Goal: Information Seeking & Learning: Learn about a topic

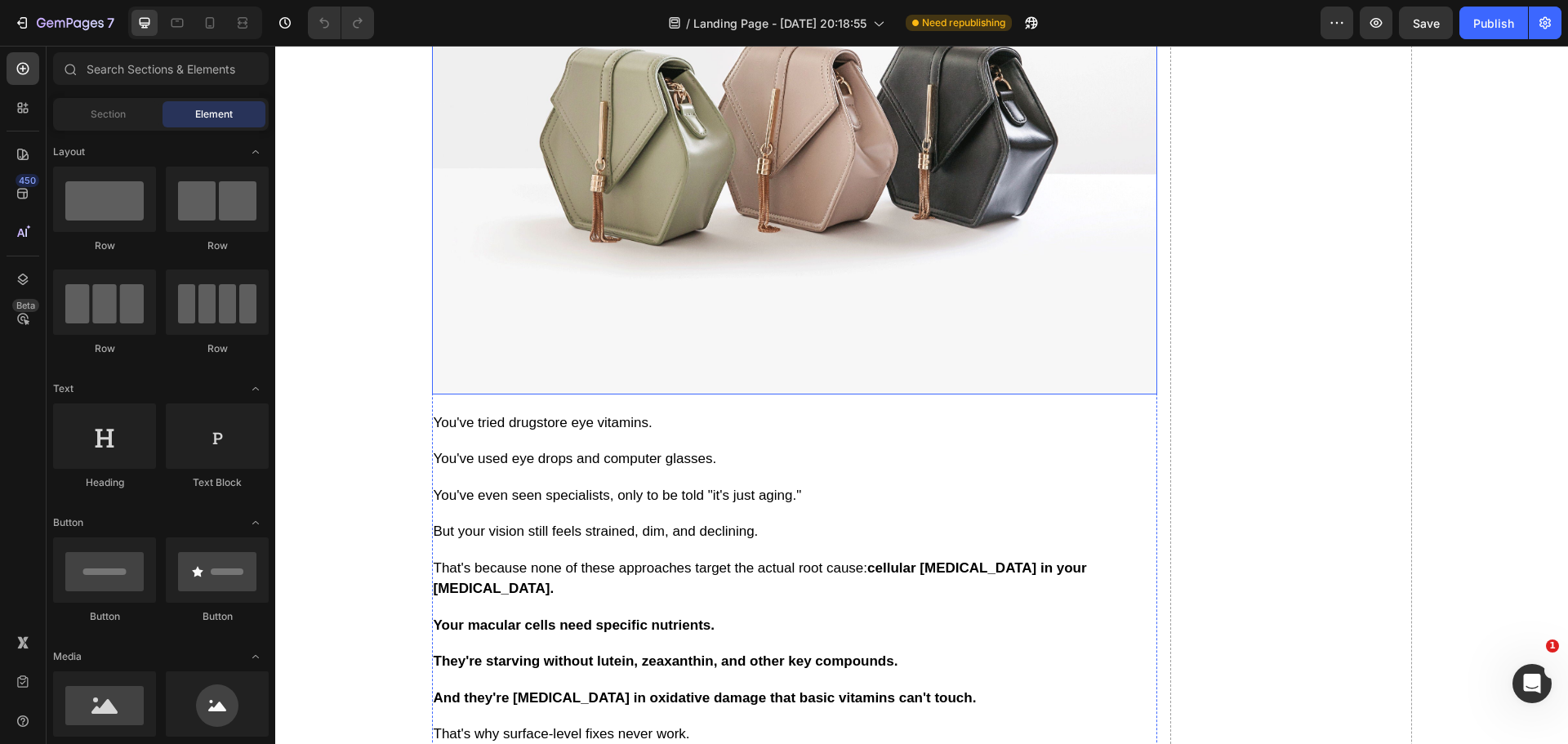
scroll to position [7268, 0]
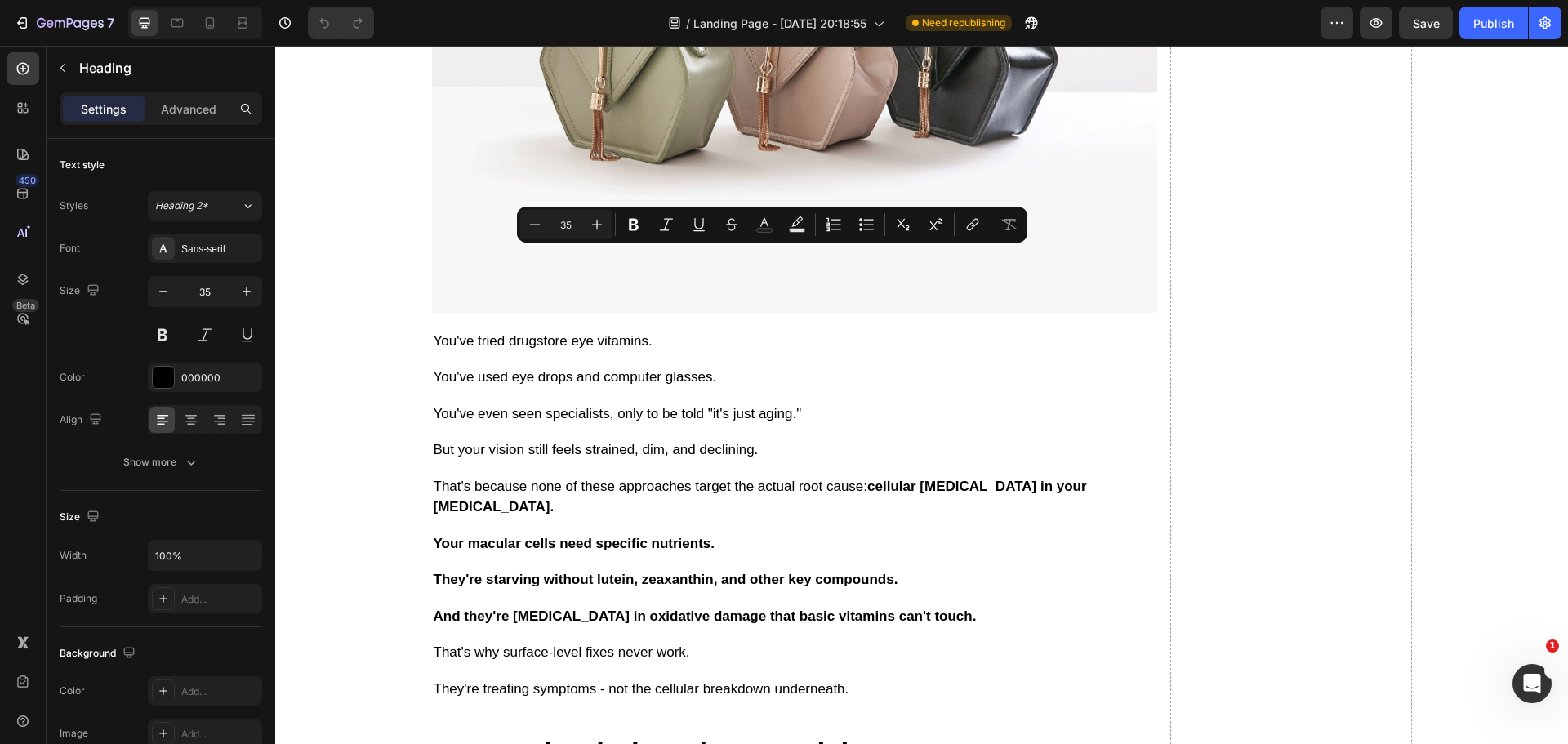
drag, startPoint x: 463, startPoint y: 263, endPoint x: 615, endPoint y: 295, distance: 155.3
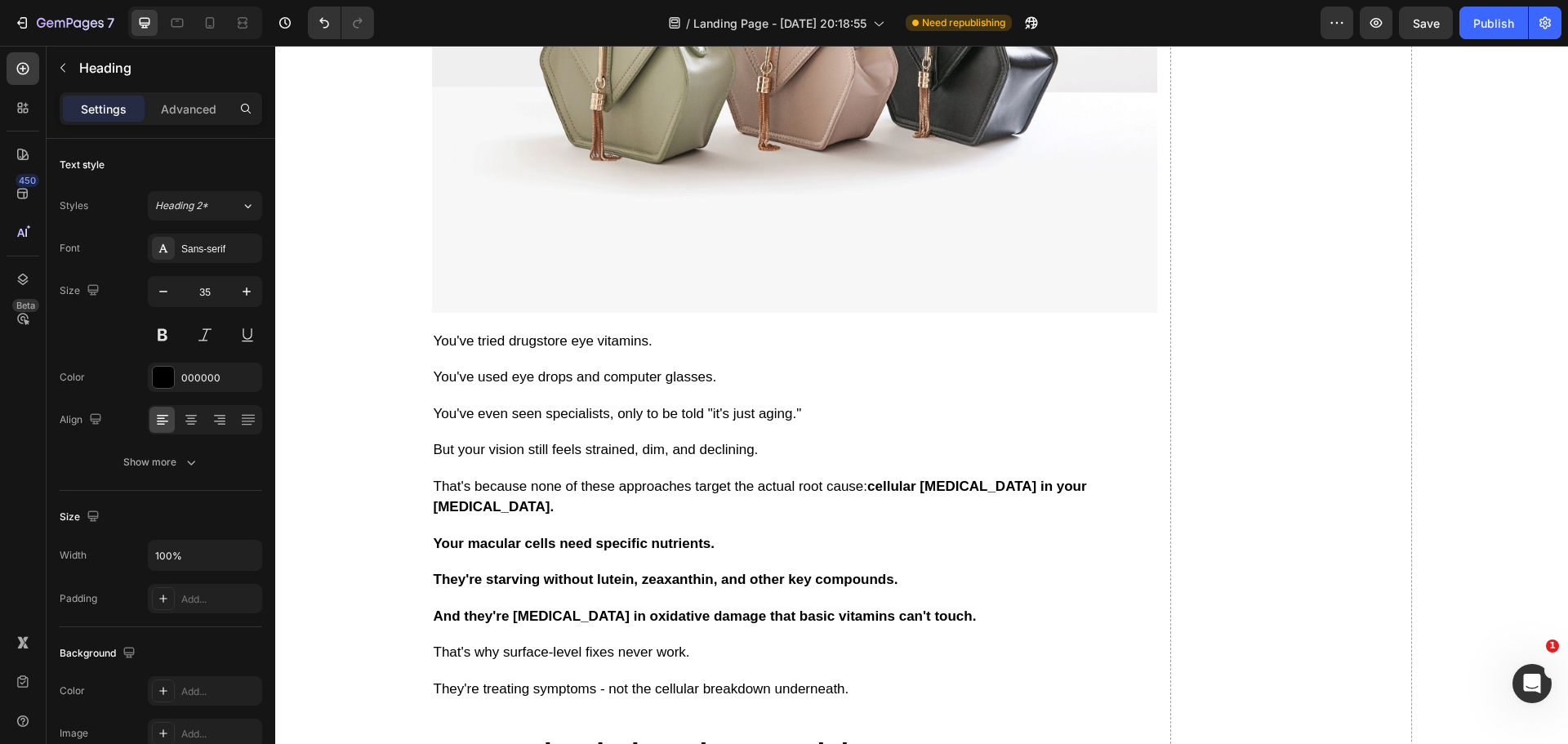
drag, startPoint x: 439, startPoint y: 266, endPoint x: 505, endPoint y: 267, distance: 66.0
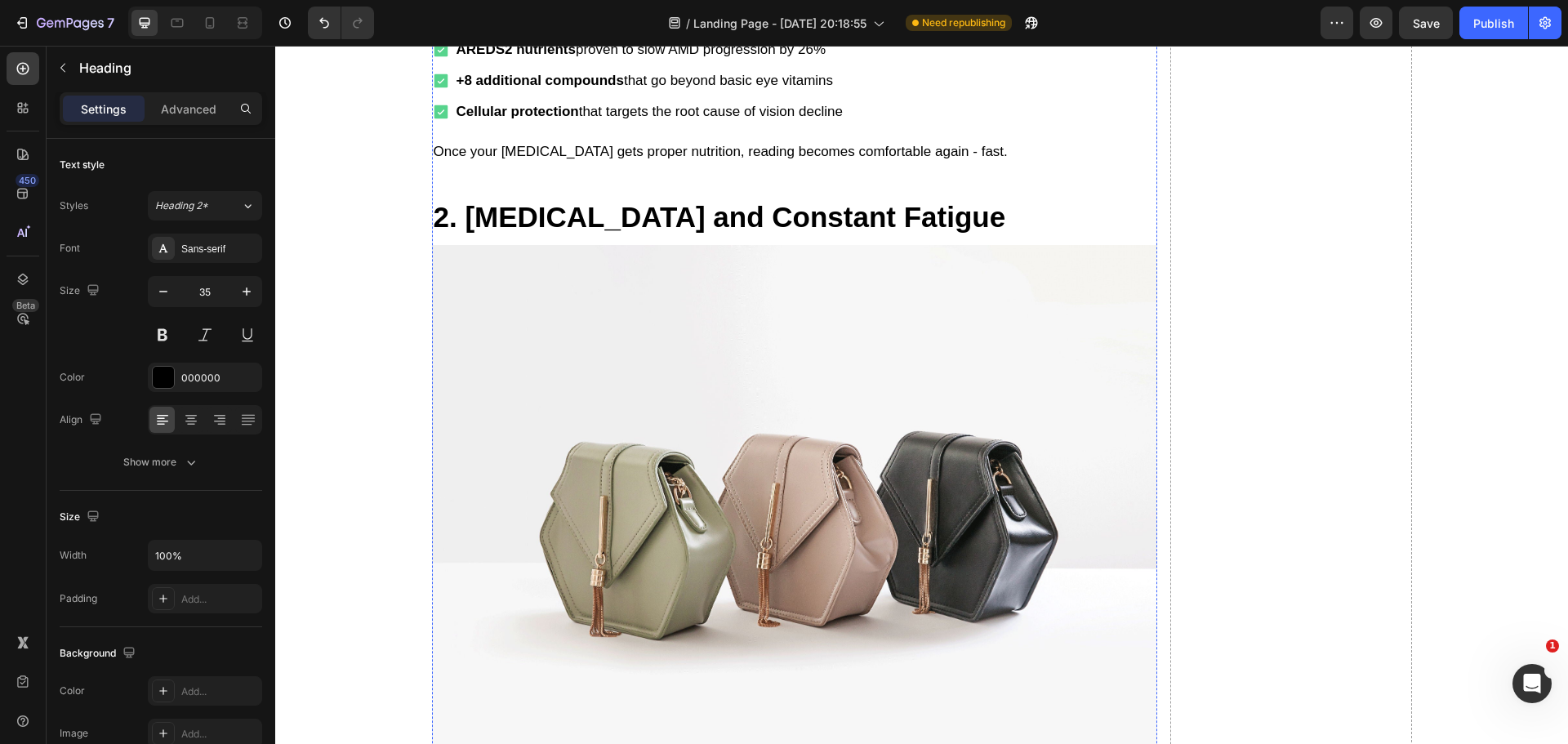
scroll to position [3022, 0]
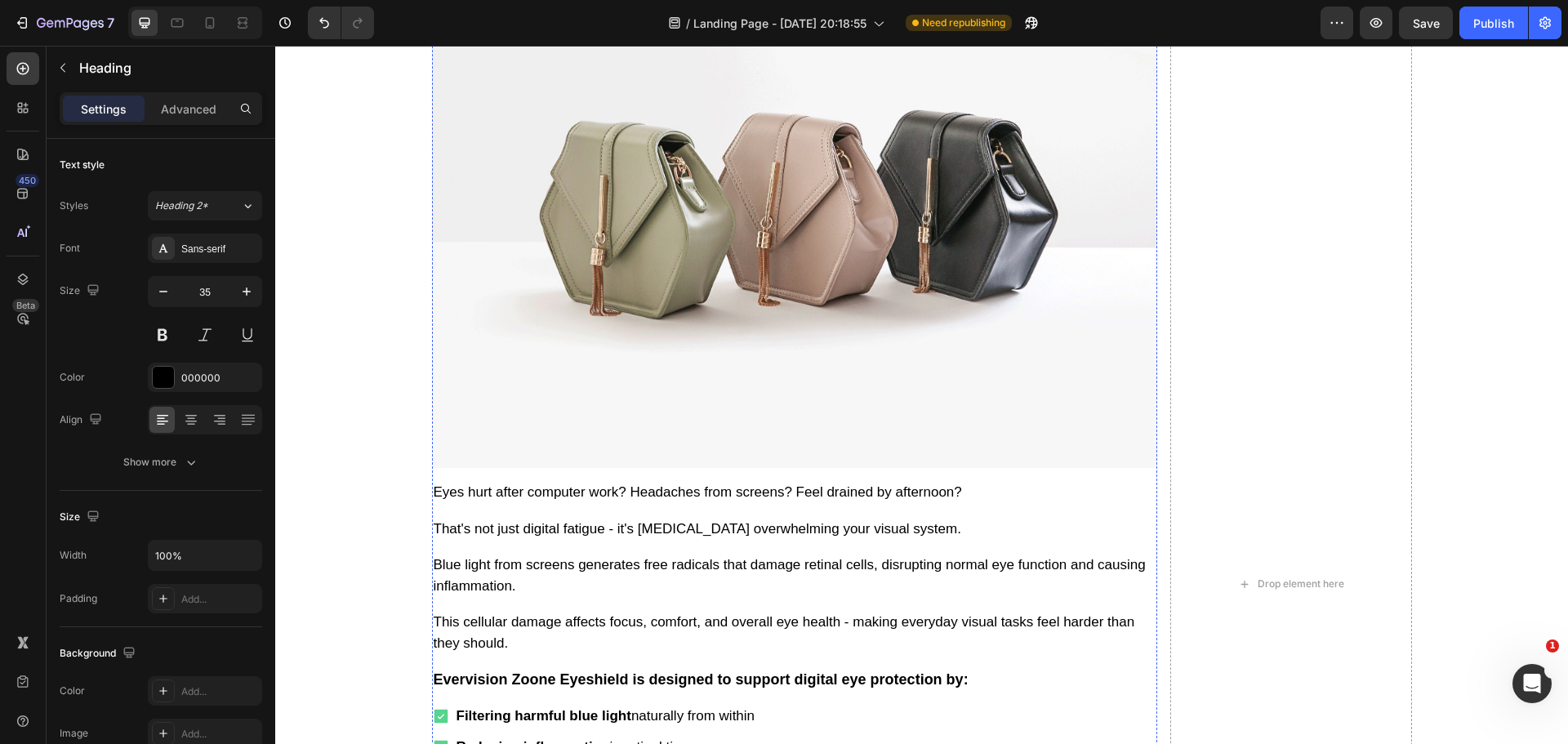
scroll to position [4083, 0]
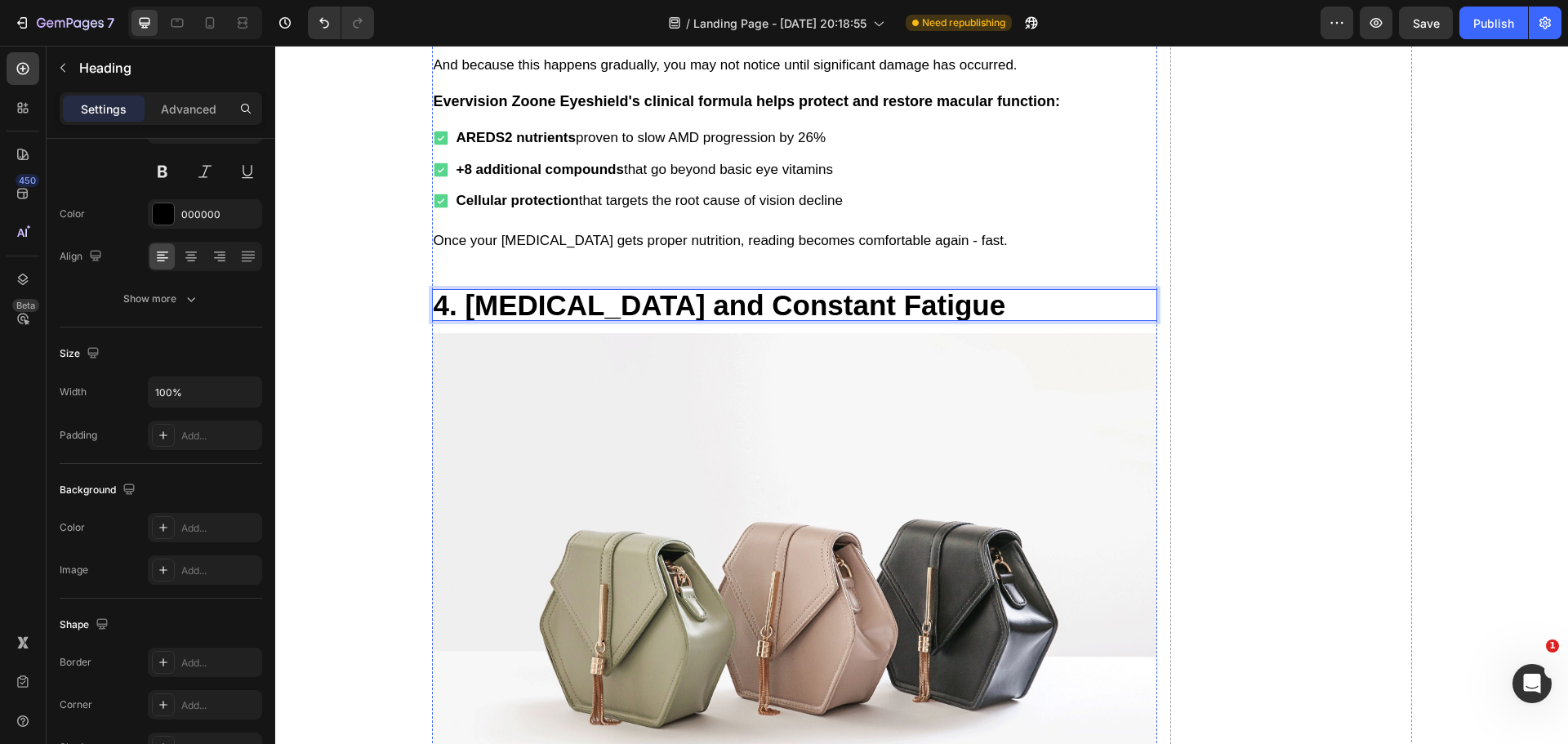
scroll to position [3593, 0]
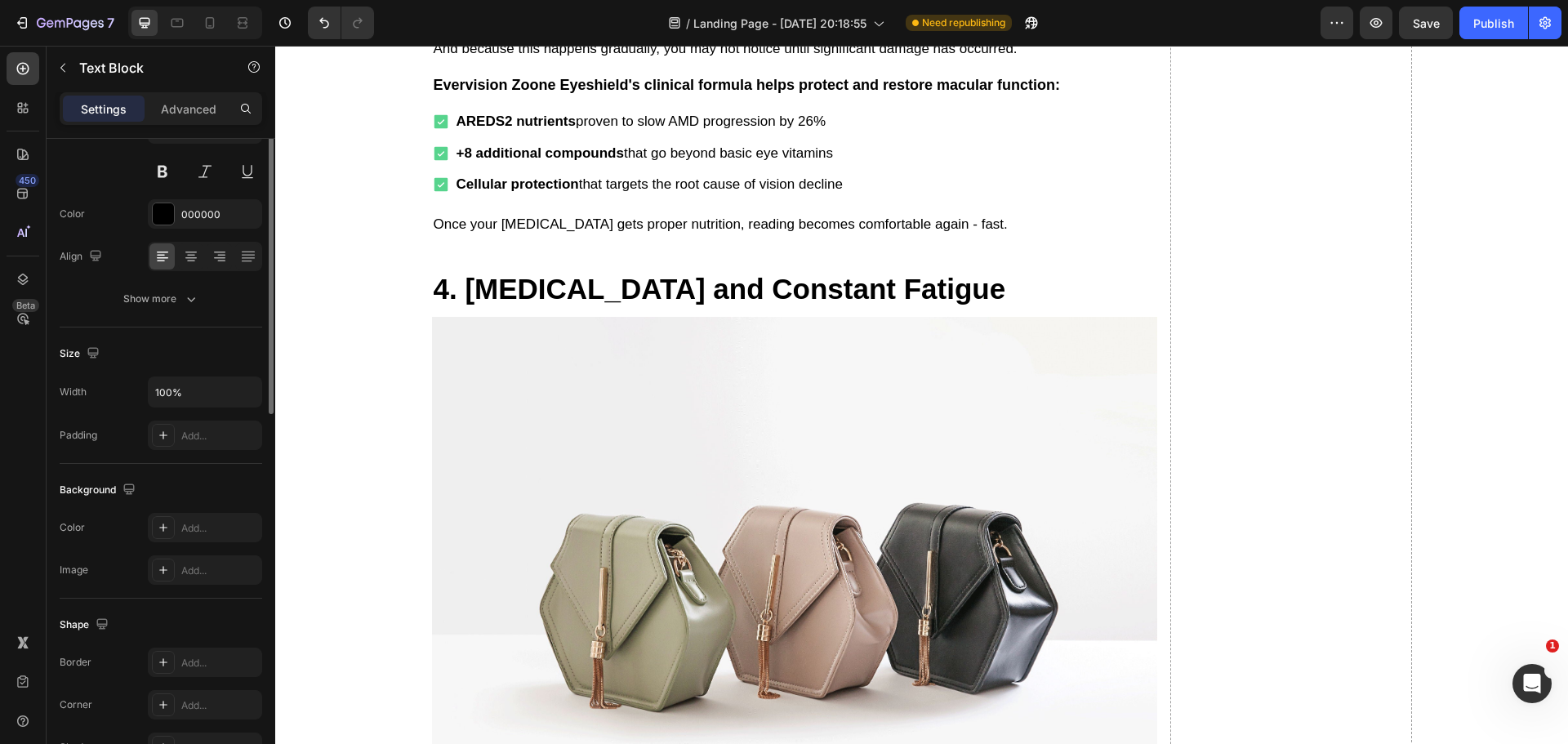
scroll to position [0, 0]
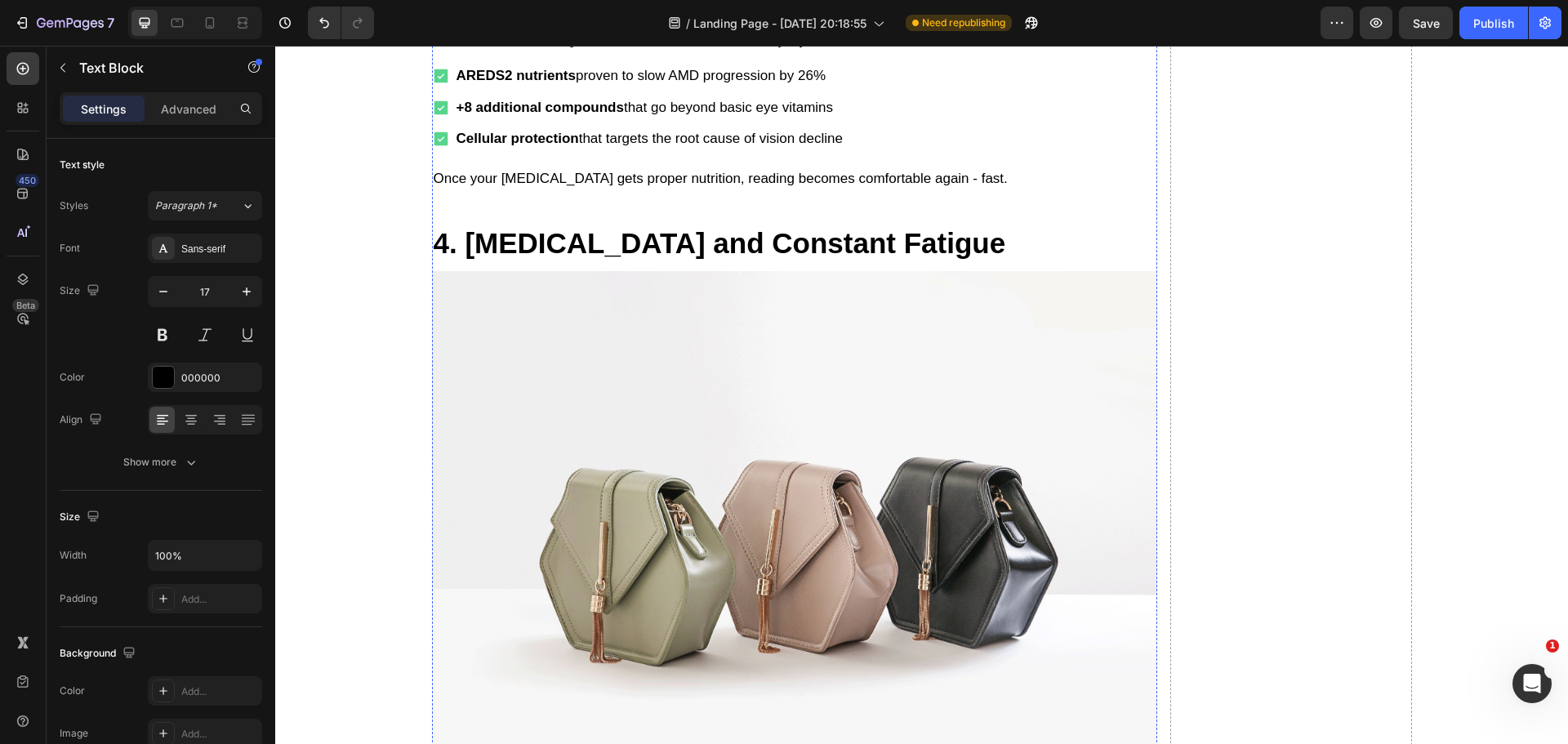
scroll to position [3674, 0]
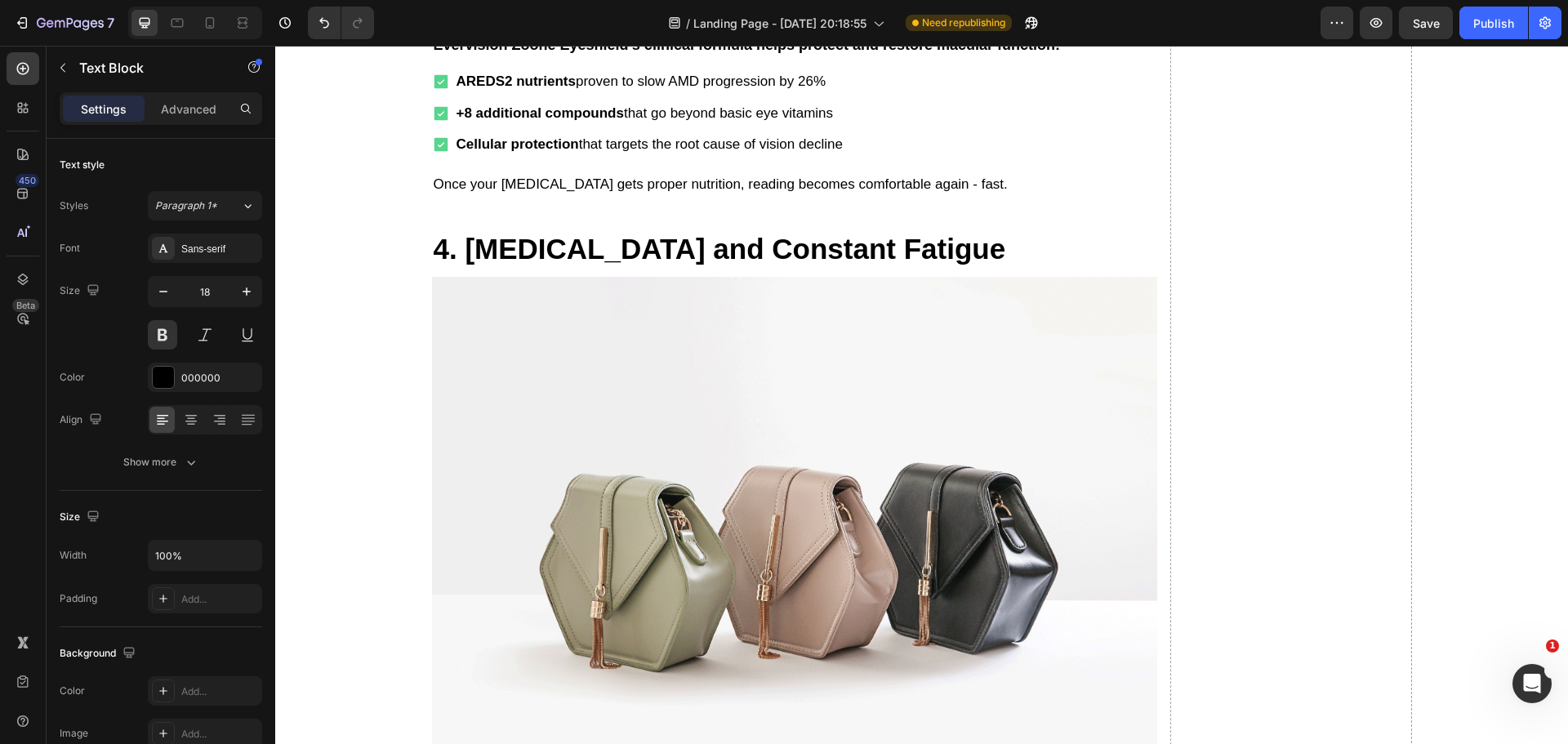
scroll to position [3756, 0]
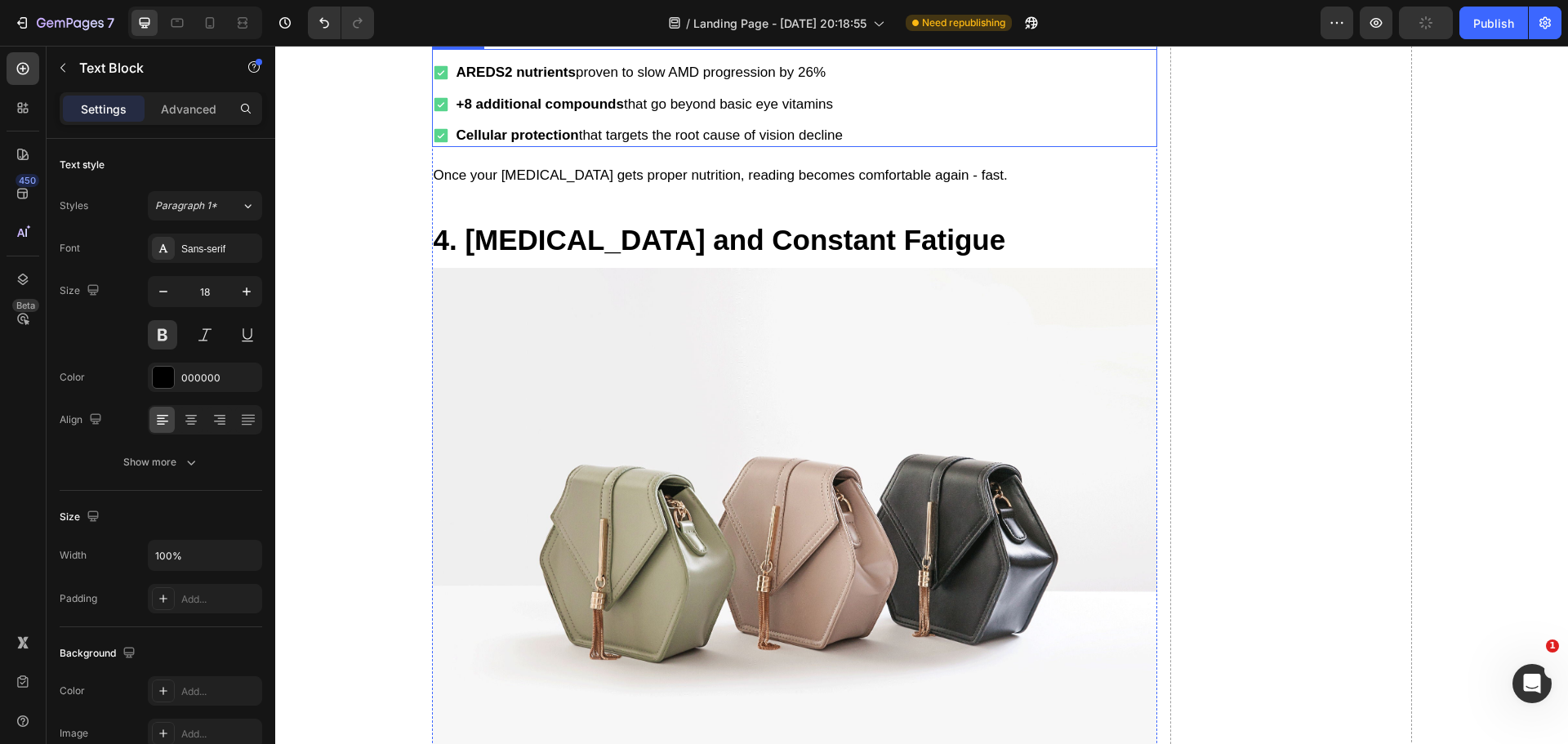
click at [893, 146] on div "AREDS2 nutrients proven to slow AMD progression by 26% +8 additional compounds …" at bounding box center [794, 103] width 725 height 85
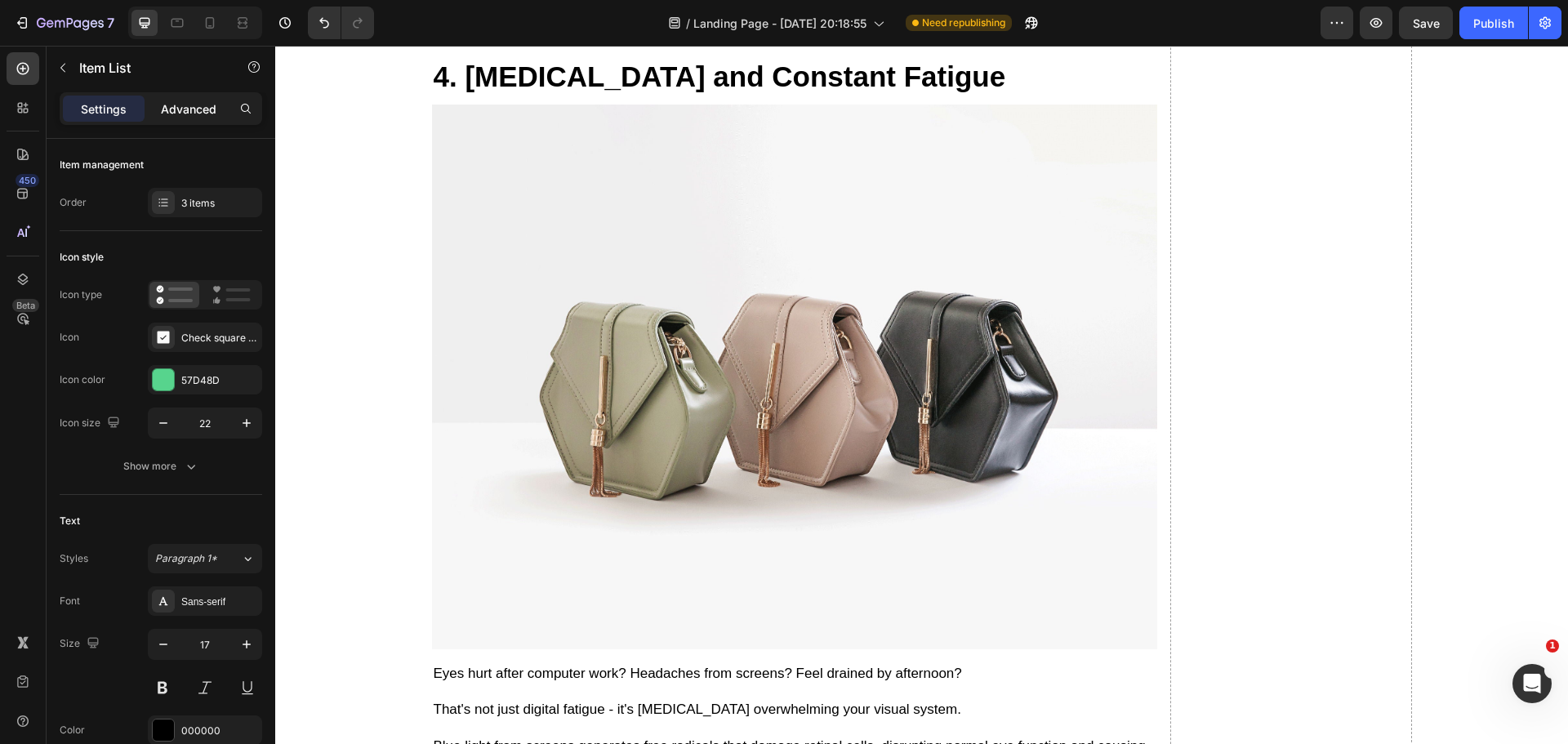
click at [190, 120] on div "Advanced" at bounding box center [189, 109] width 82 height 26
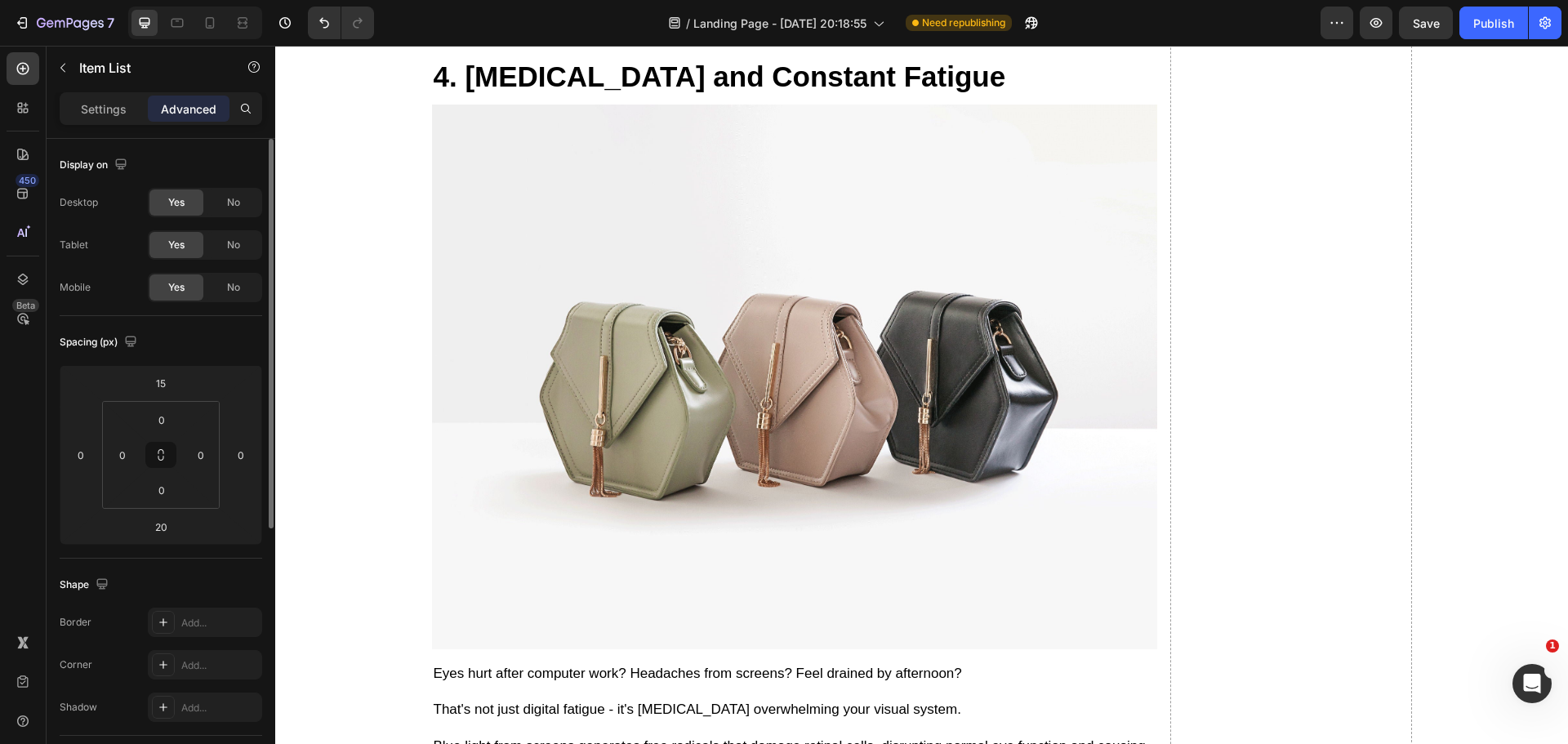
type input "100%"
click at [170, 388] on input "15" at bounding box center [160, 383] width 33 height 24
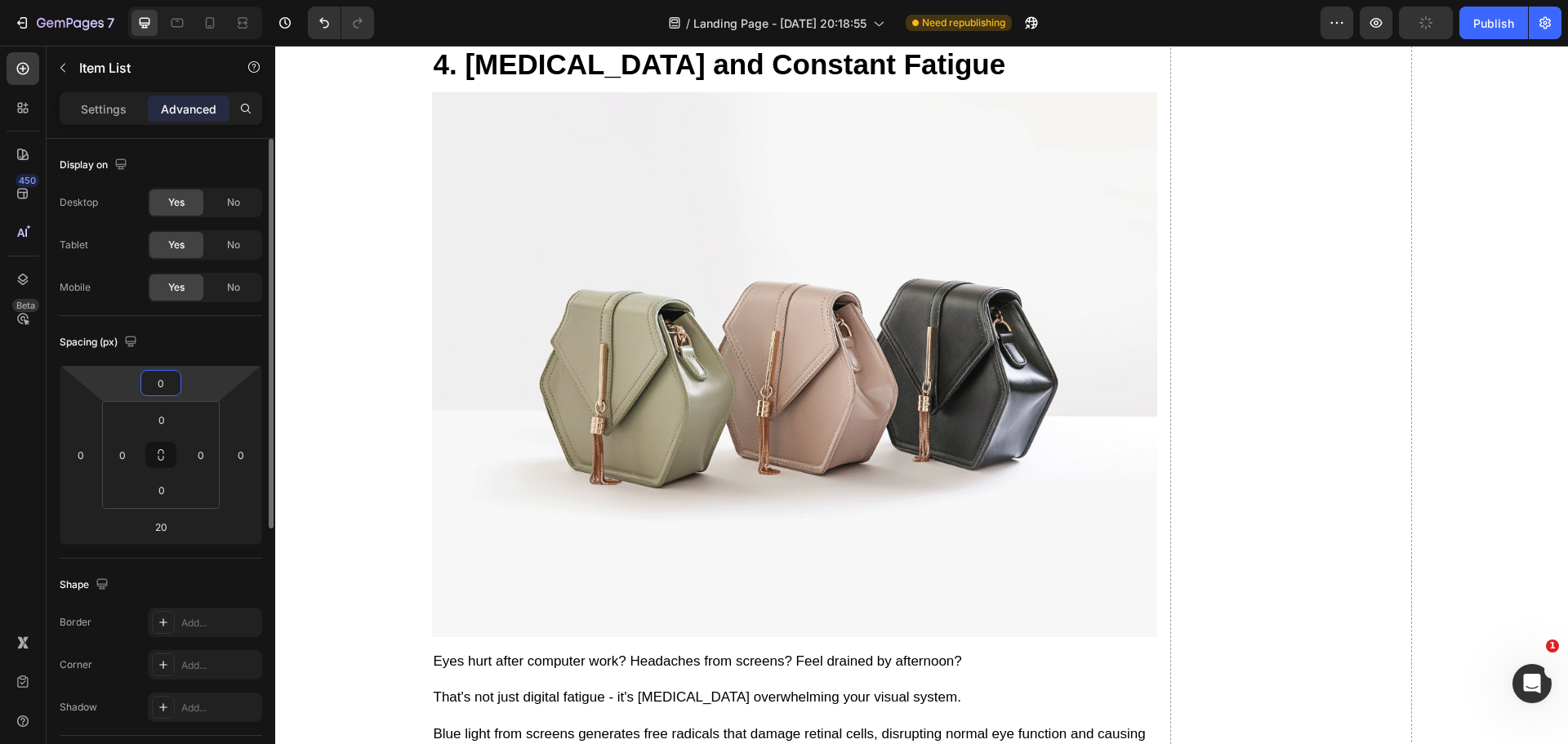
type input "0"
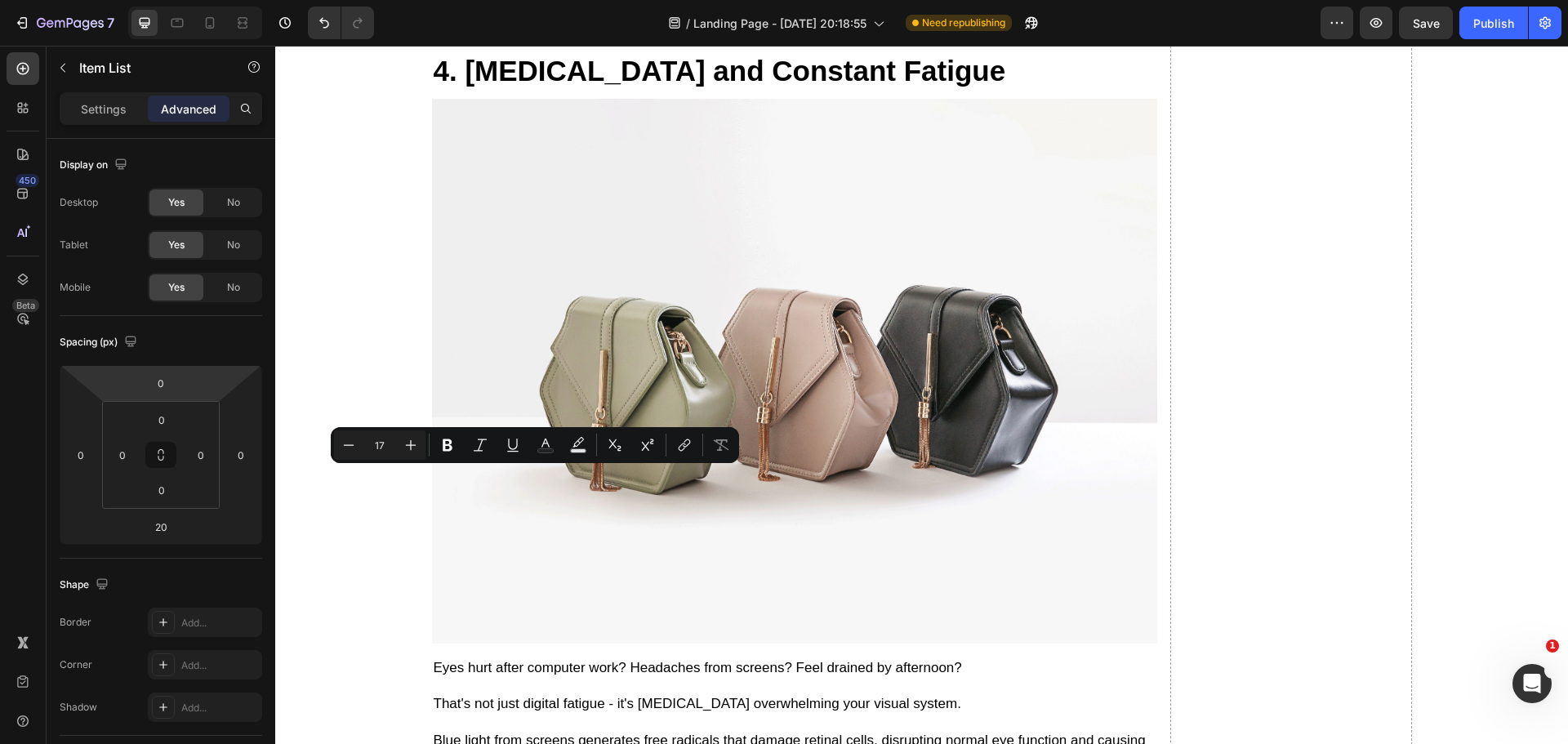
drag, startPoint x: 613, startPoint y: 478, endPoint x: 468, endPoint y: 478, distance: 145.0
click at [444, 451] on icon "Editor contextual toolbar" at bounding box center [447, 445] width 10 height 12
click at [97, 105] on p "Settings" at bounding box center [103, 109] width 46 height 17
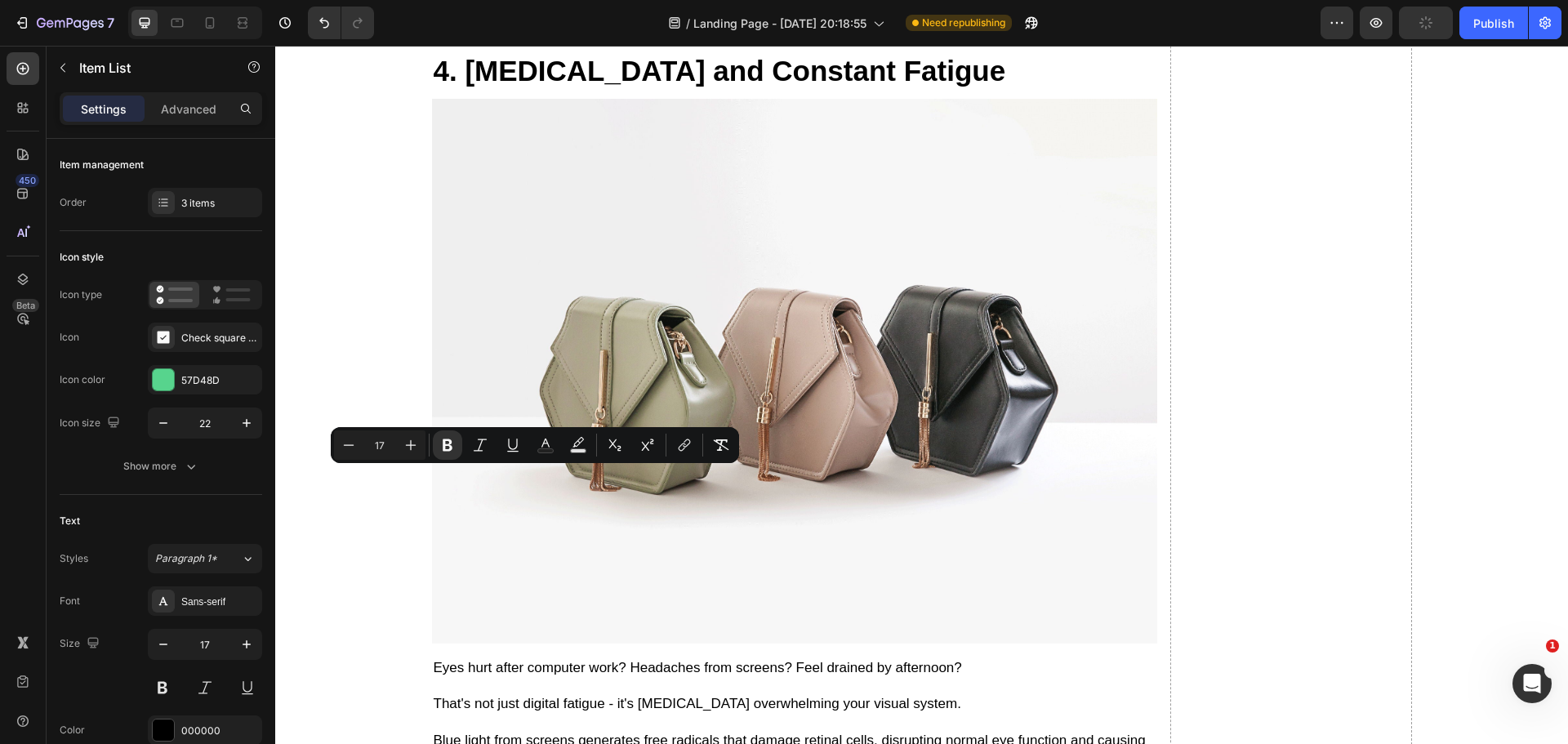
type input "5"
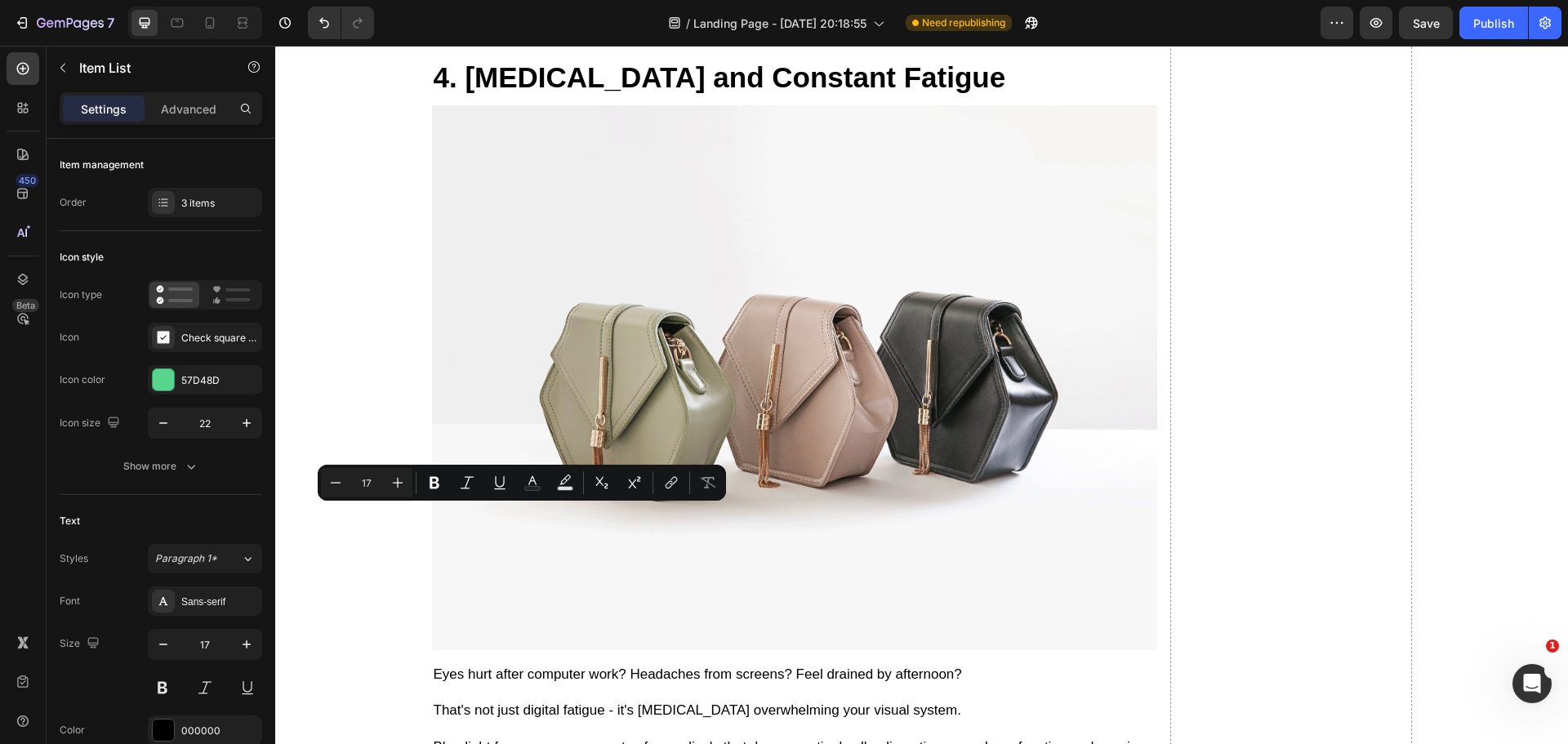
drag, startPoint x: 589, startPoint y: 515, endPoint x: 475, endPoint y: 515, distance: 114.0
click at [430, 491] on button "Bold" at bounding box center [435, 483] width 30 height 30
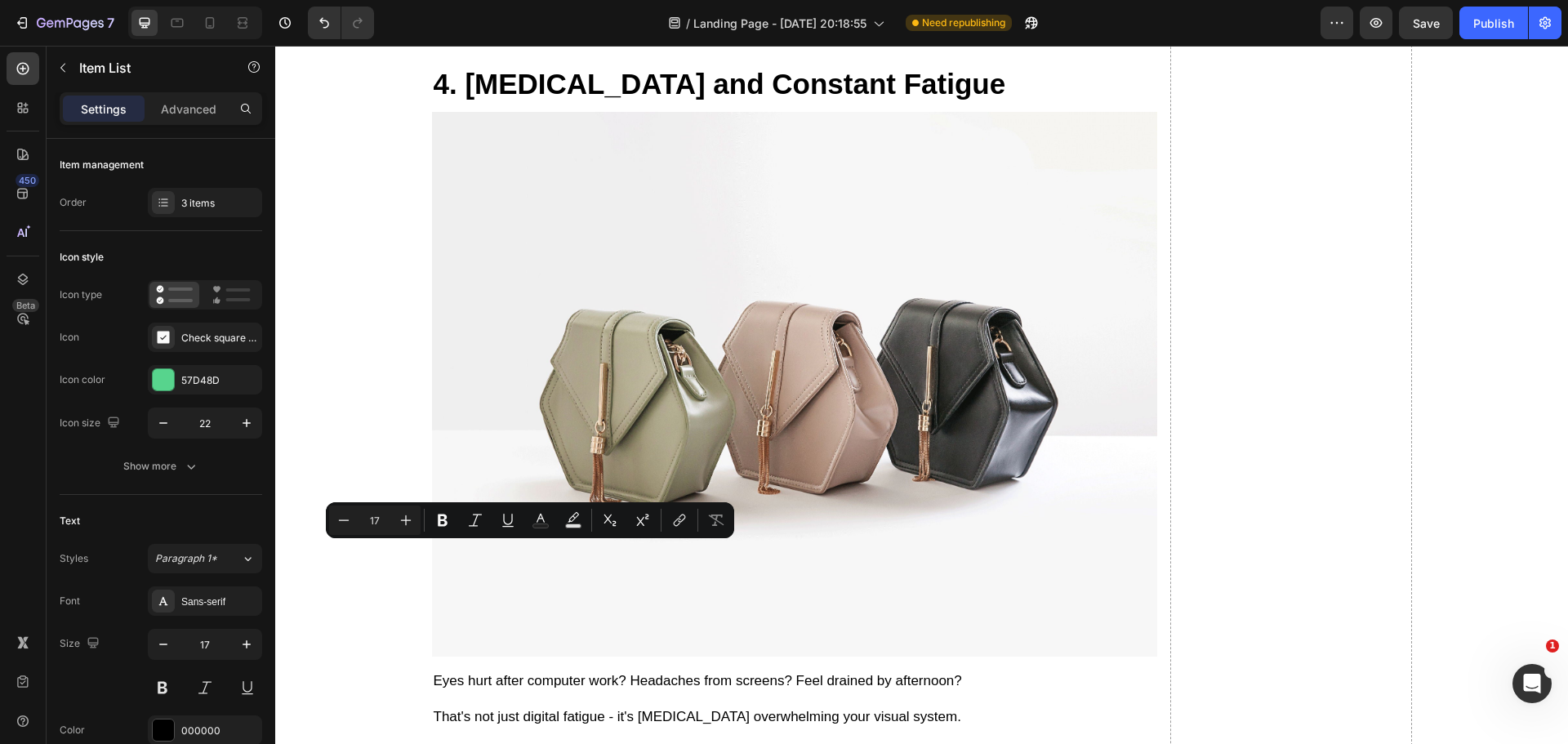
drag, startPoint x: 613, startPoint y: 553, endPoint x: 451, endPoint y: 555, distance: 162.0
click at [440, 520] on icon "Editor contextual toolbar" at bounding box center [442, 521] width 10 height 12
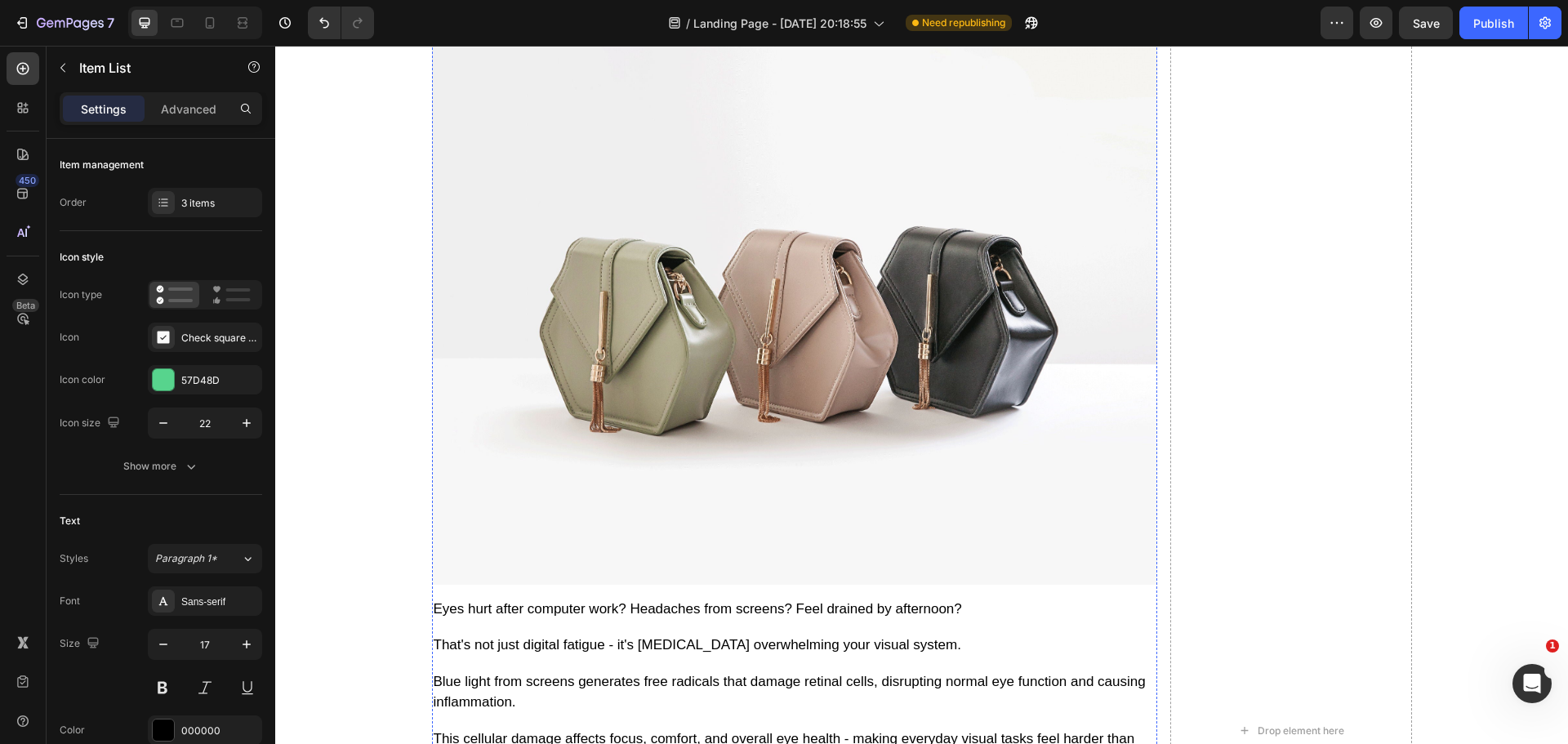
scroll to position [3819, 0]
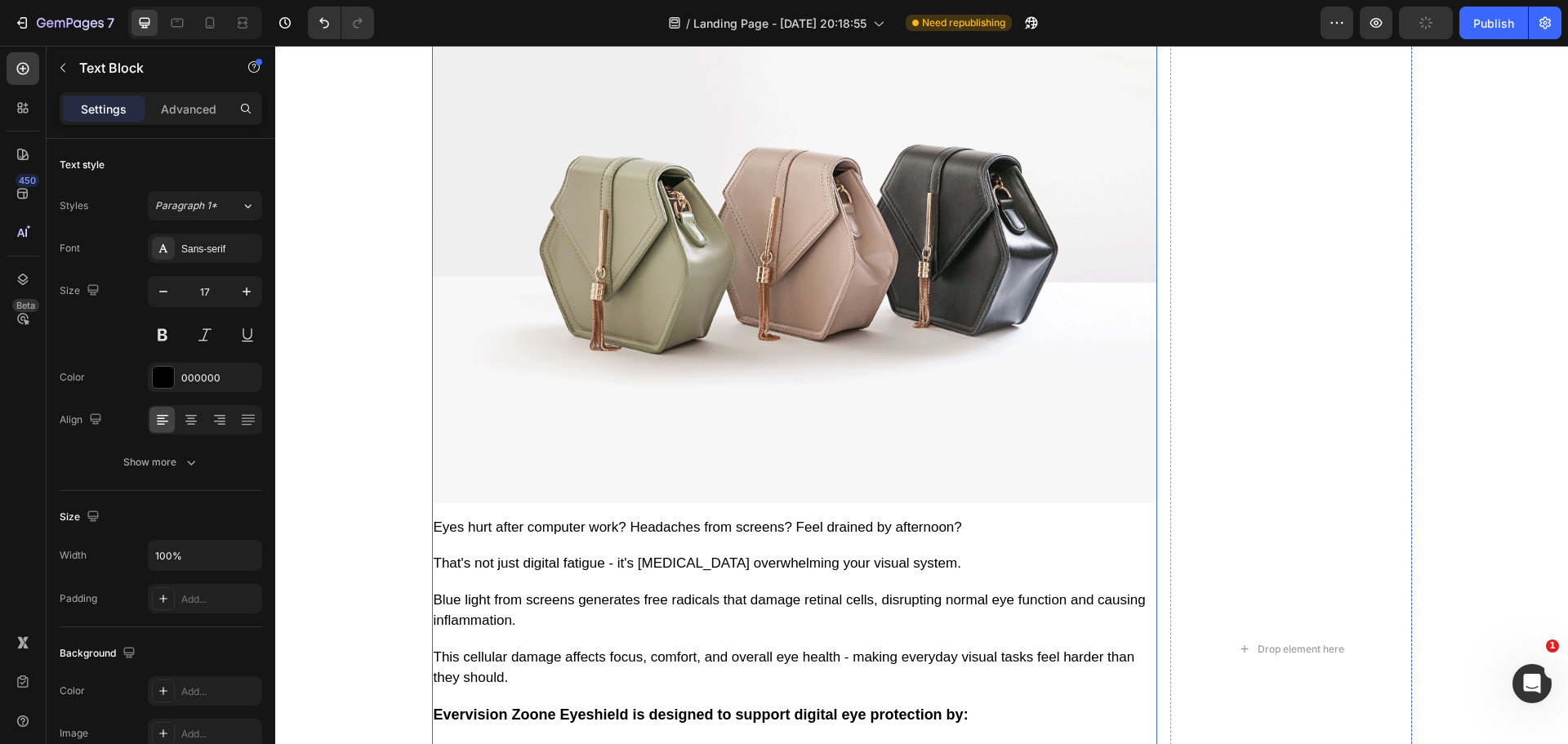
scroll to position [3901, 0]
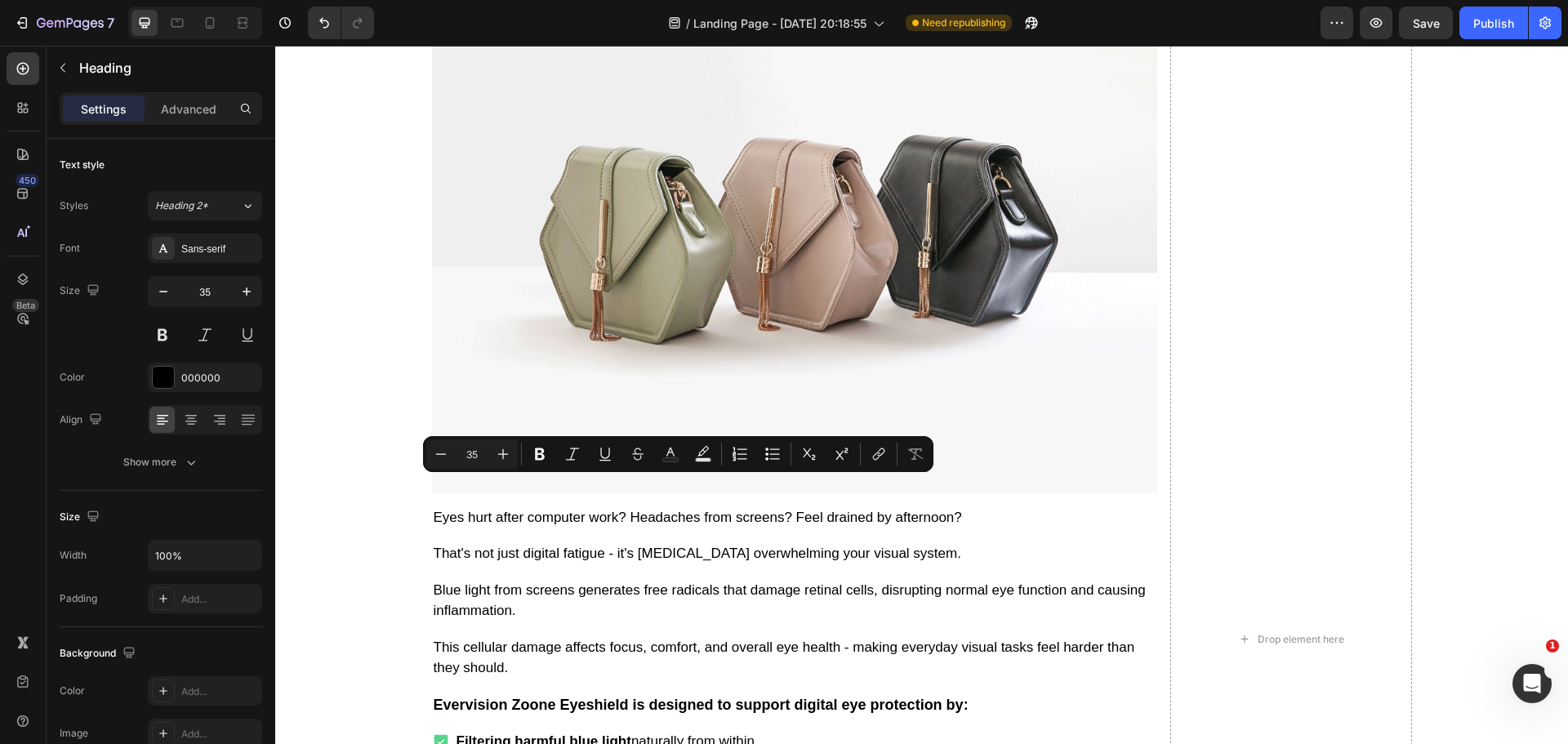
drag, startPoint x: 460, startPoint y: 493, endPoint x: 891, endPoint y: 482, distance: 431.1
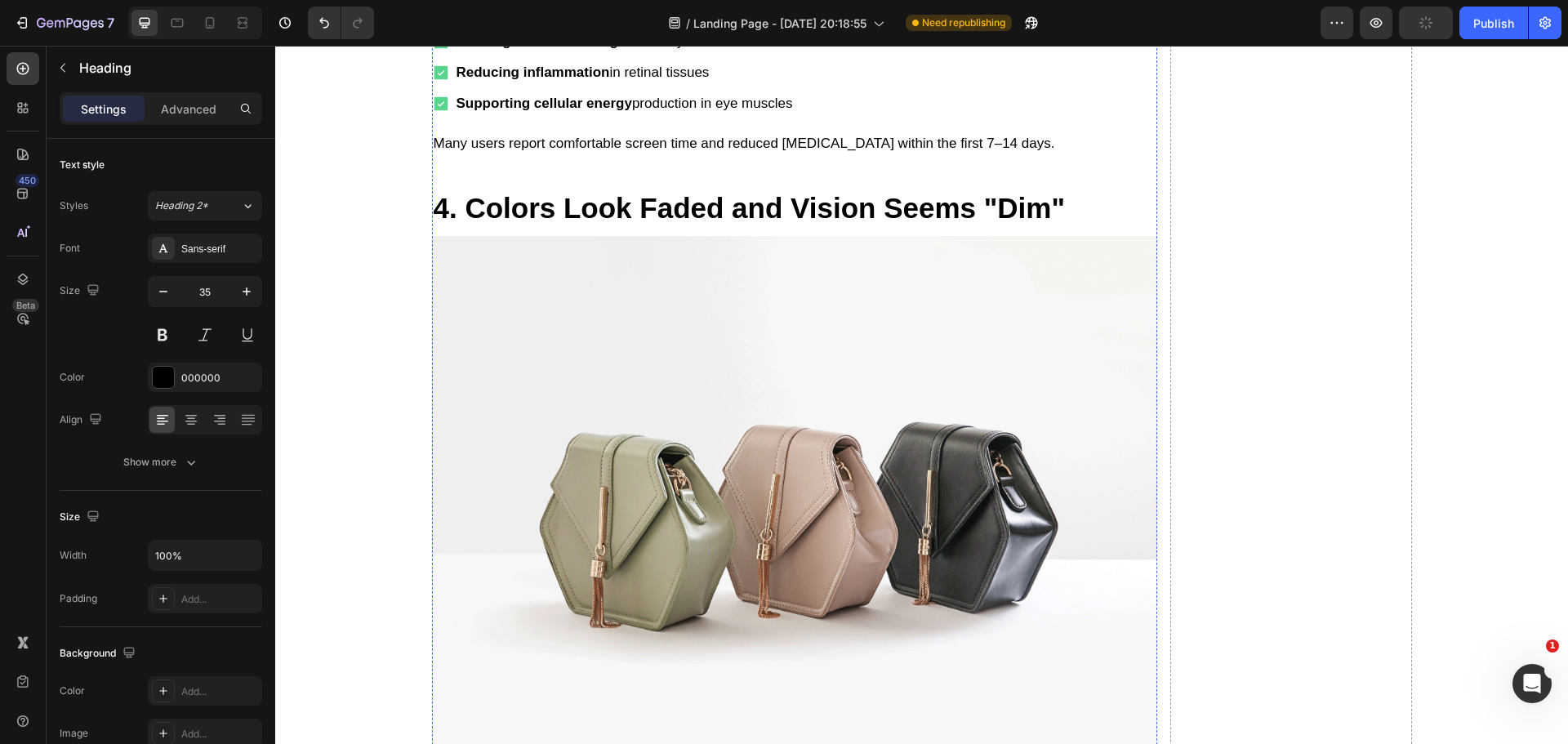
scroll to position [4635, 0]
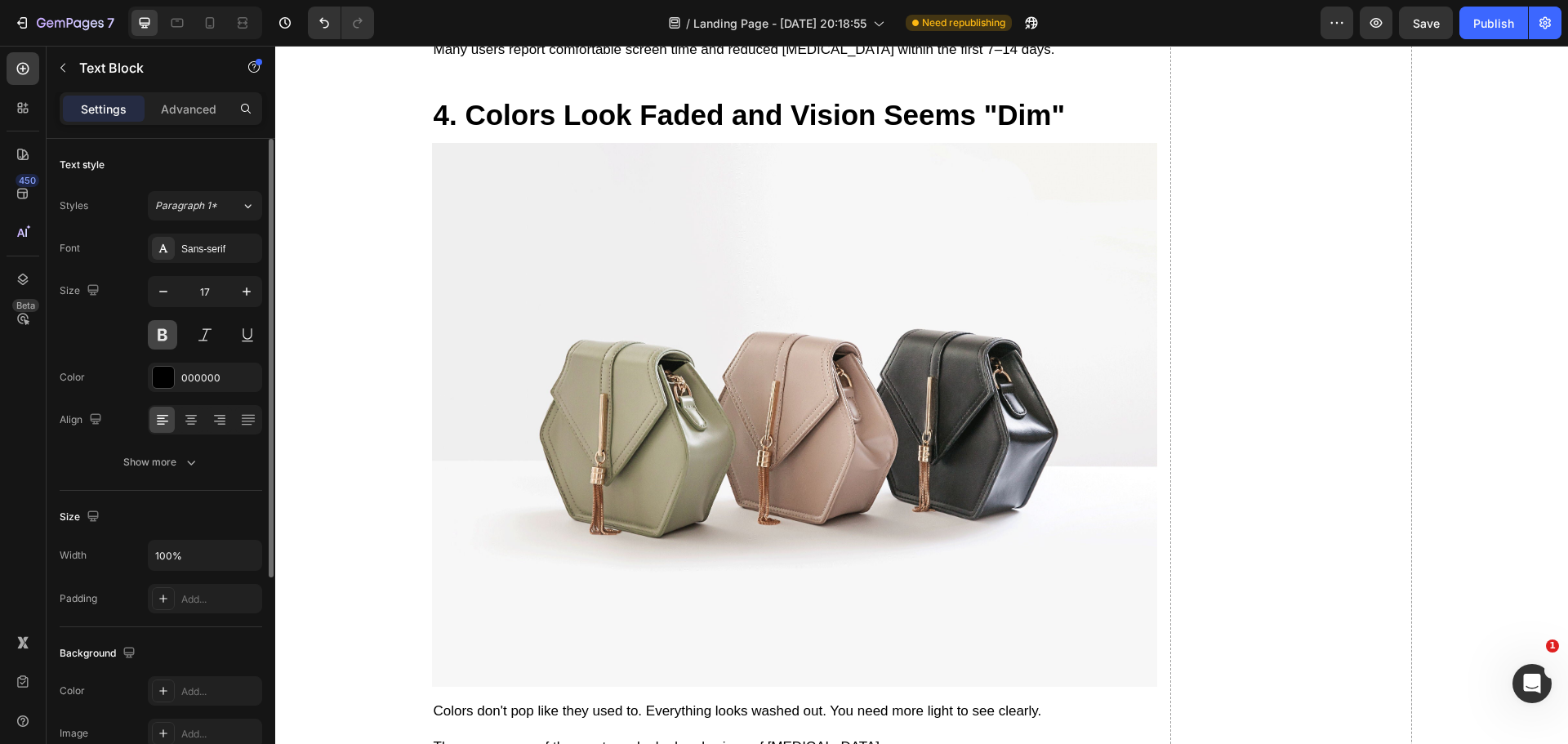
click at [169, 328] on button at bounding box center [163, 335] width 30 height 30
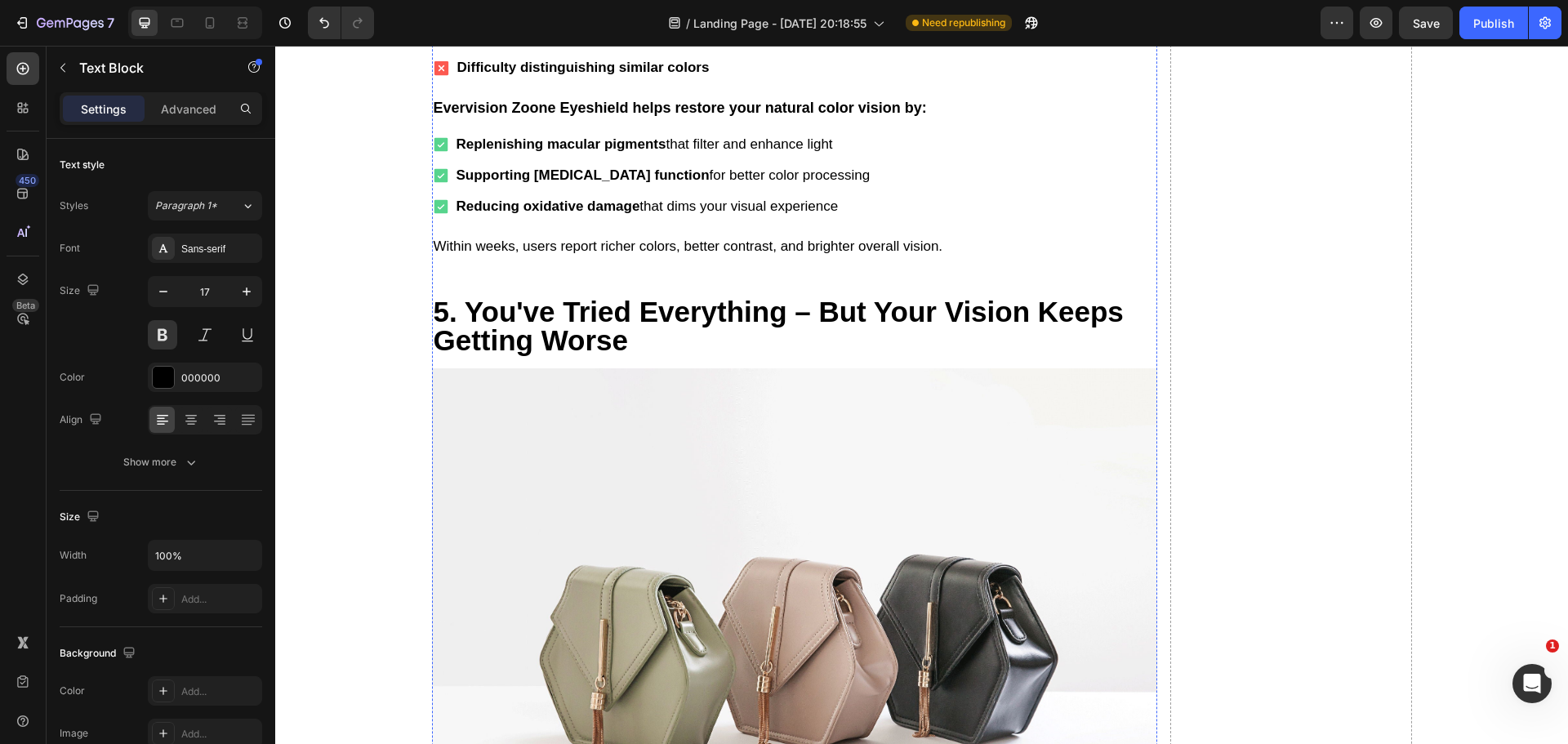
scroll to position [5615, 0]
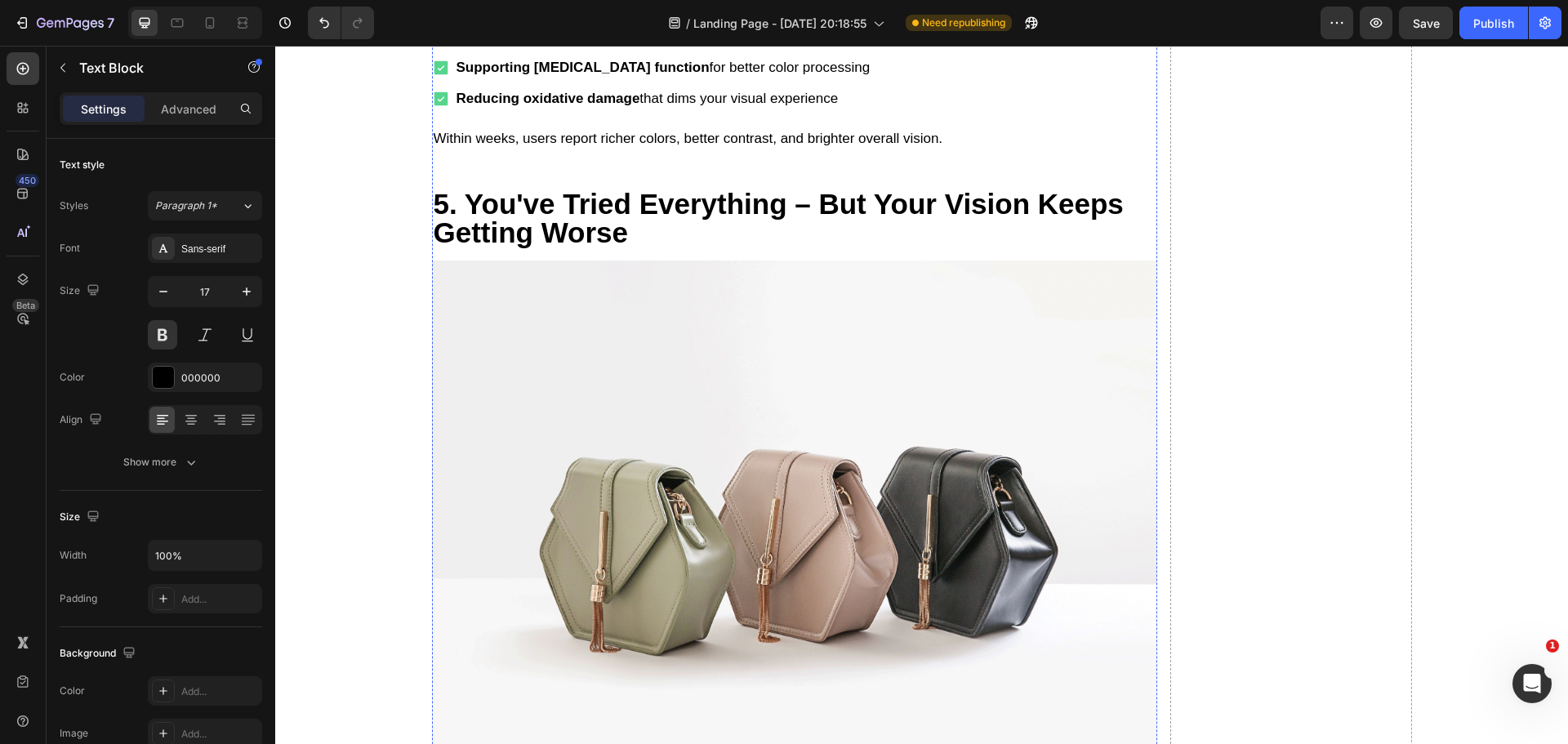
drag, startPoint x: 774, startPoint y: 501, endPoint x: 570, endPoint y: 491, distance: 204.2
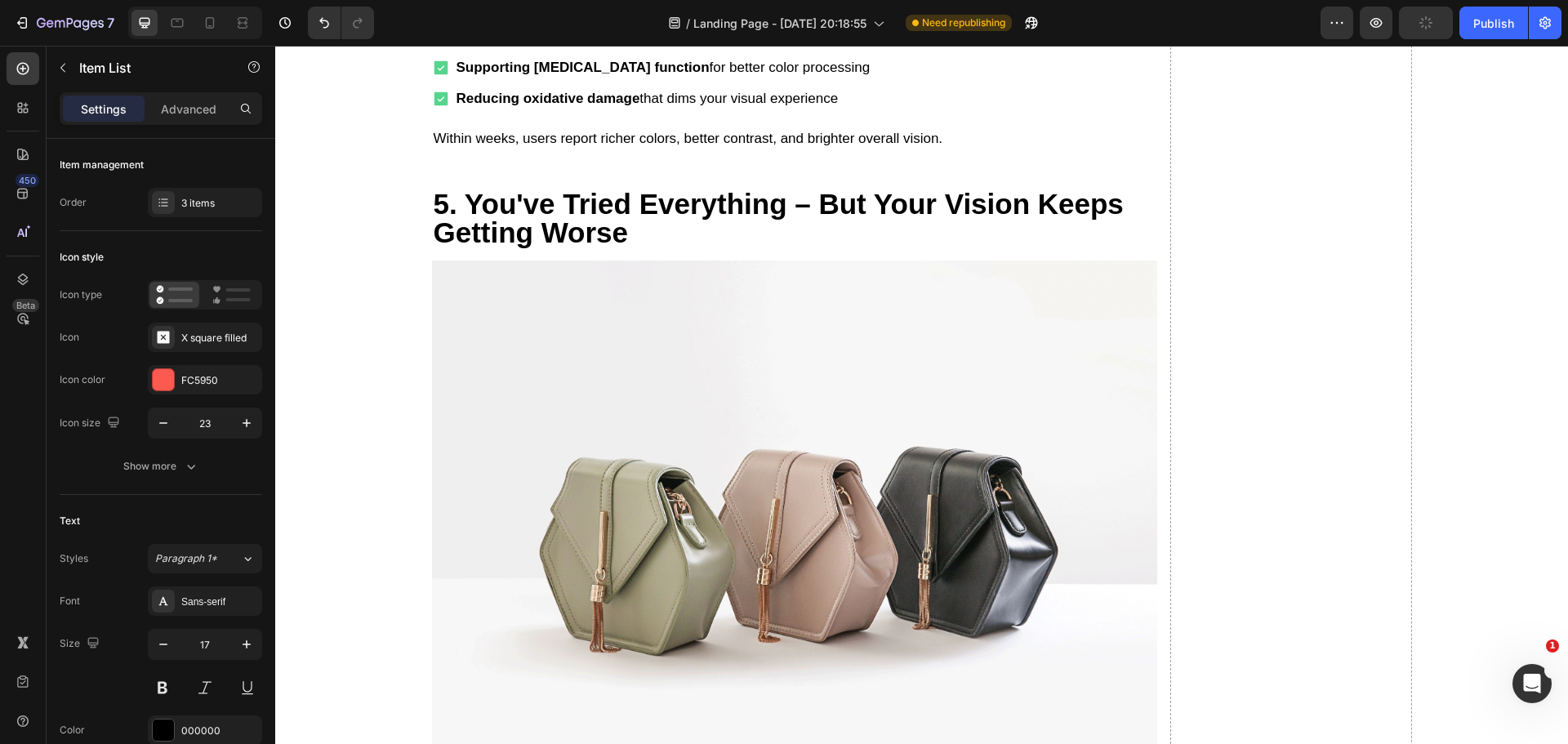
scroll to position [5452, 0]
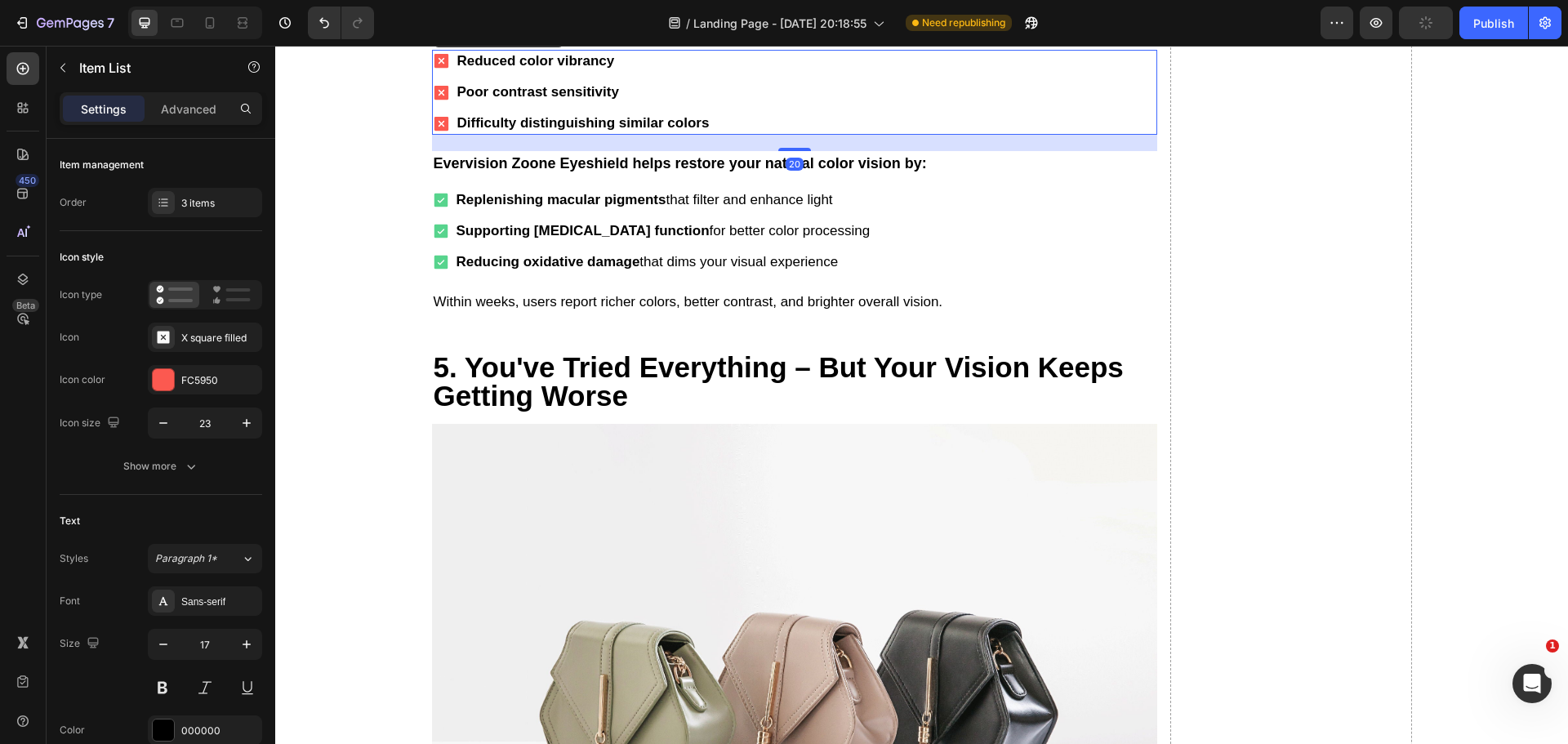
click at [527, 40] on icon at bounding box center [532, 34] width 9 height 11
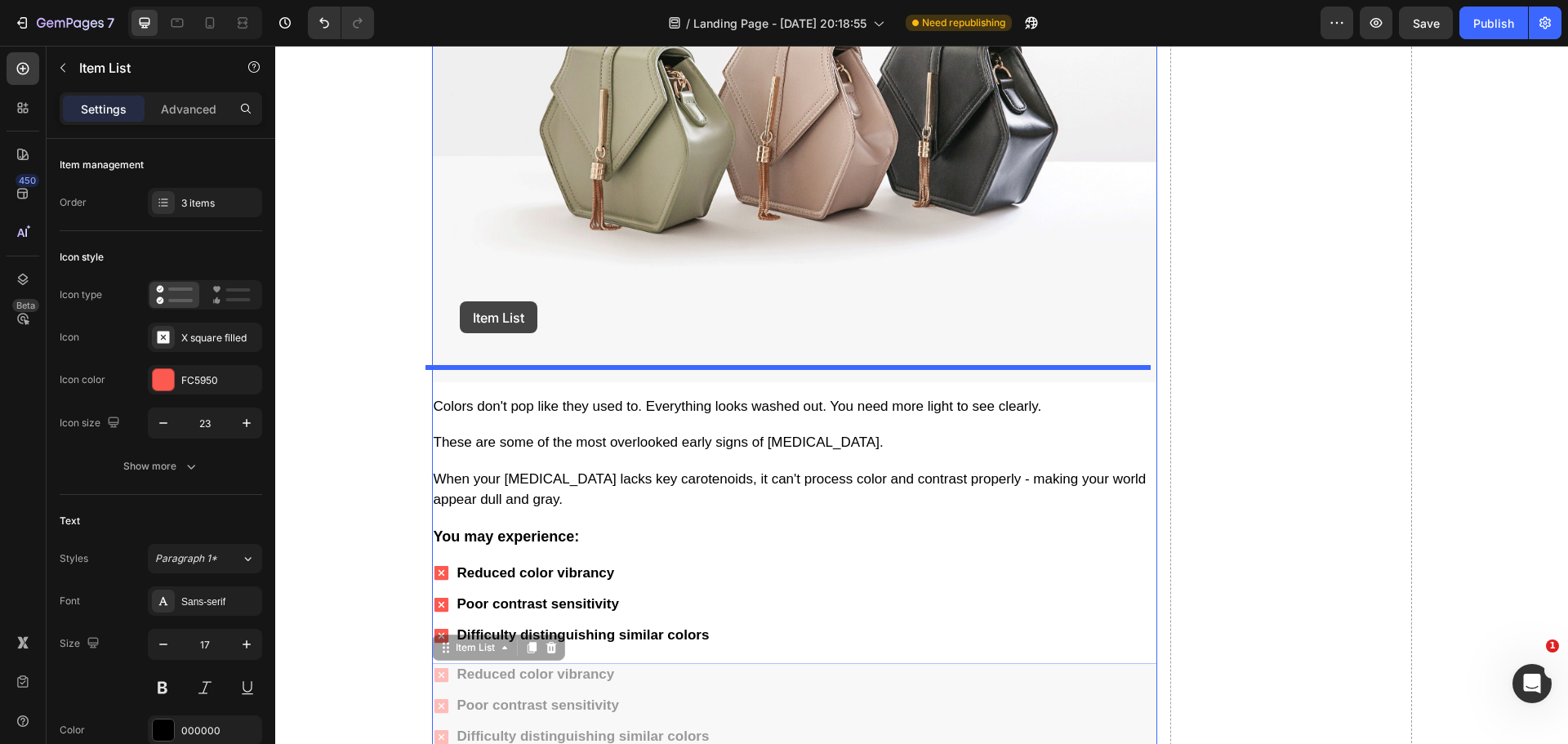
scroll to position [4931, 0]
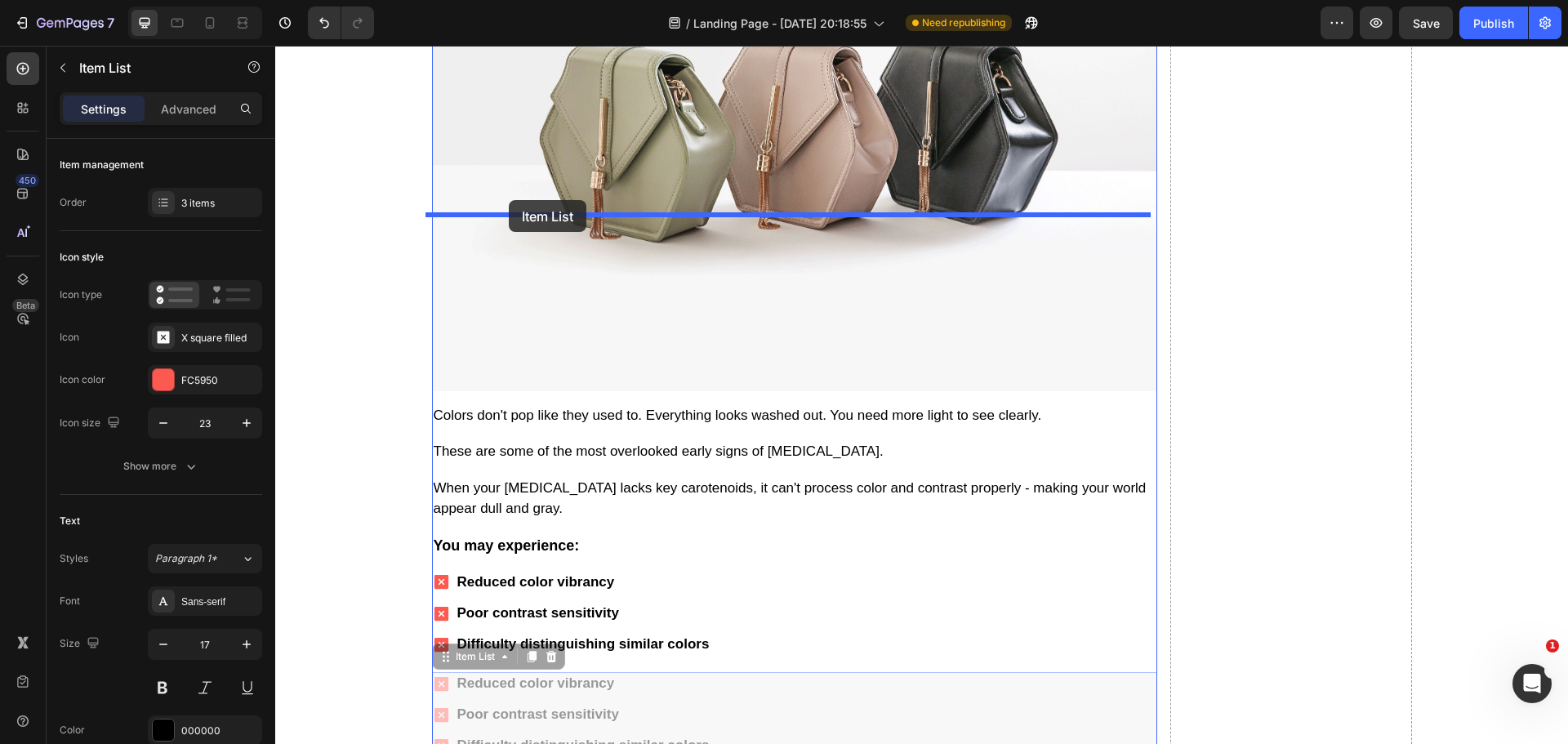
drag, startPoint x: 435, startPoint y: 417, endPoint x: 508, endPoint y: 200, distance: 228.9
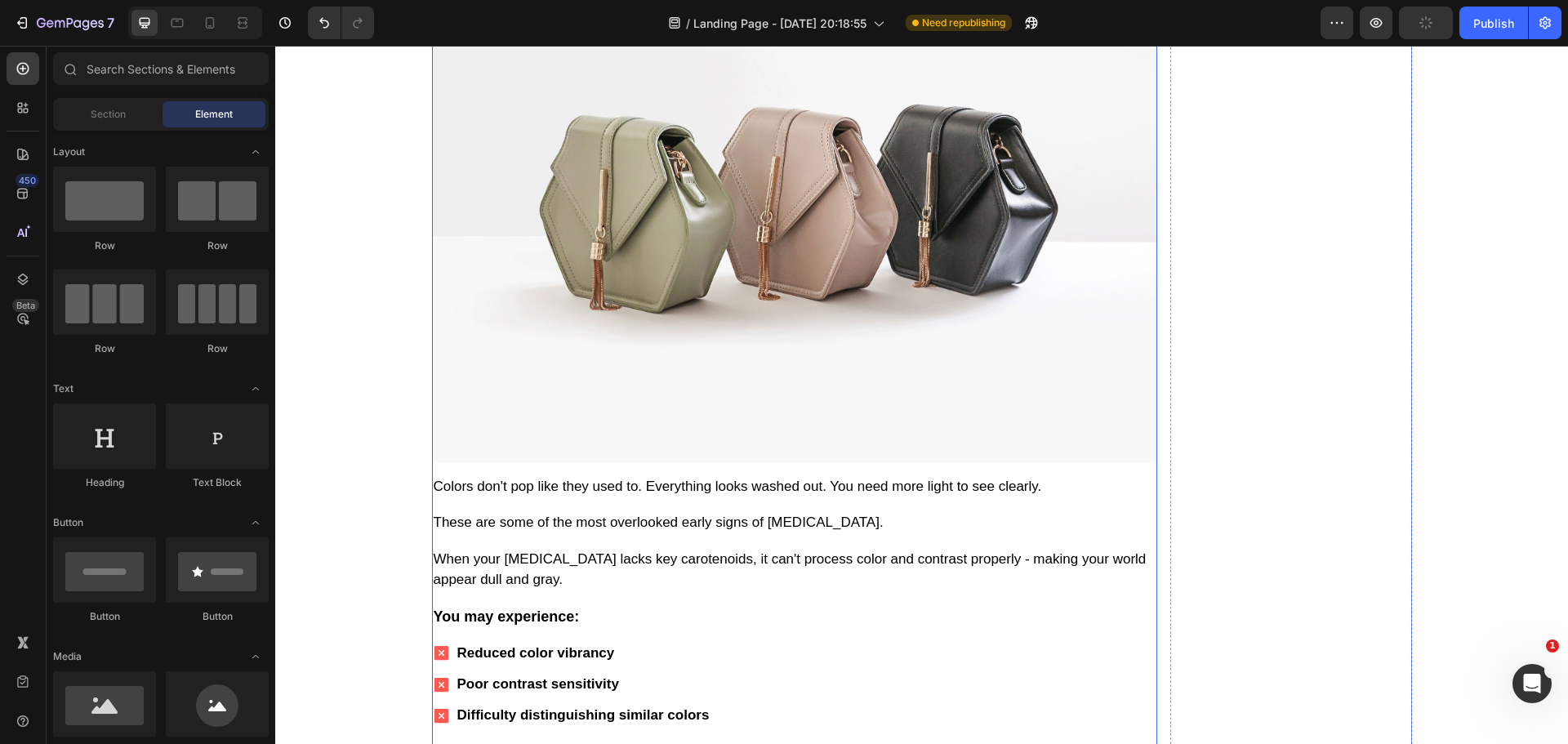
scroll to position [4850, 0]
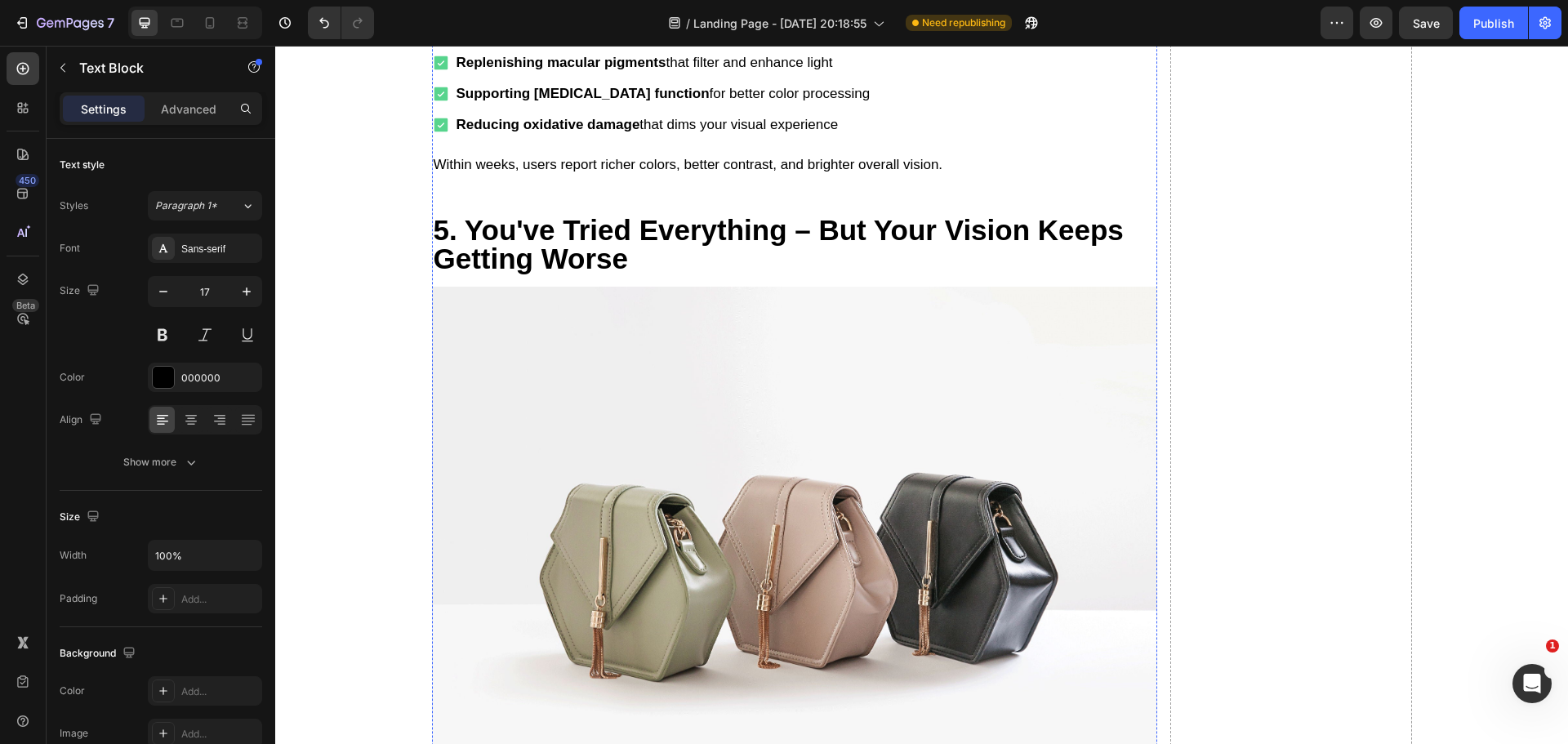
scroll to position [5666, 0]
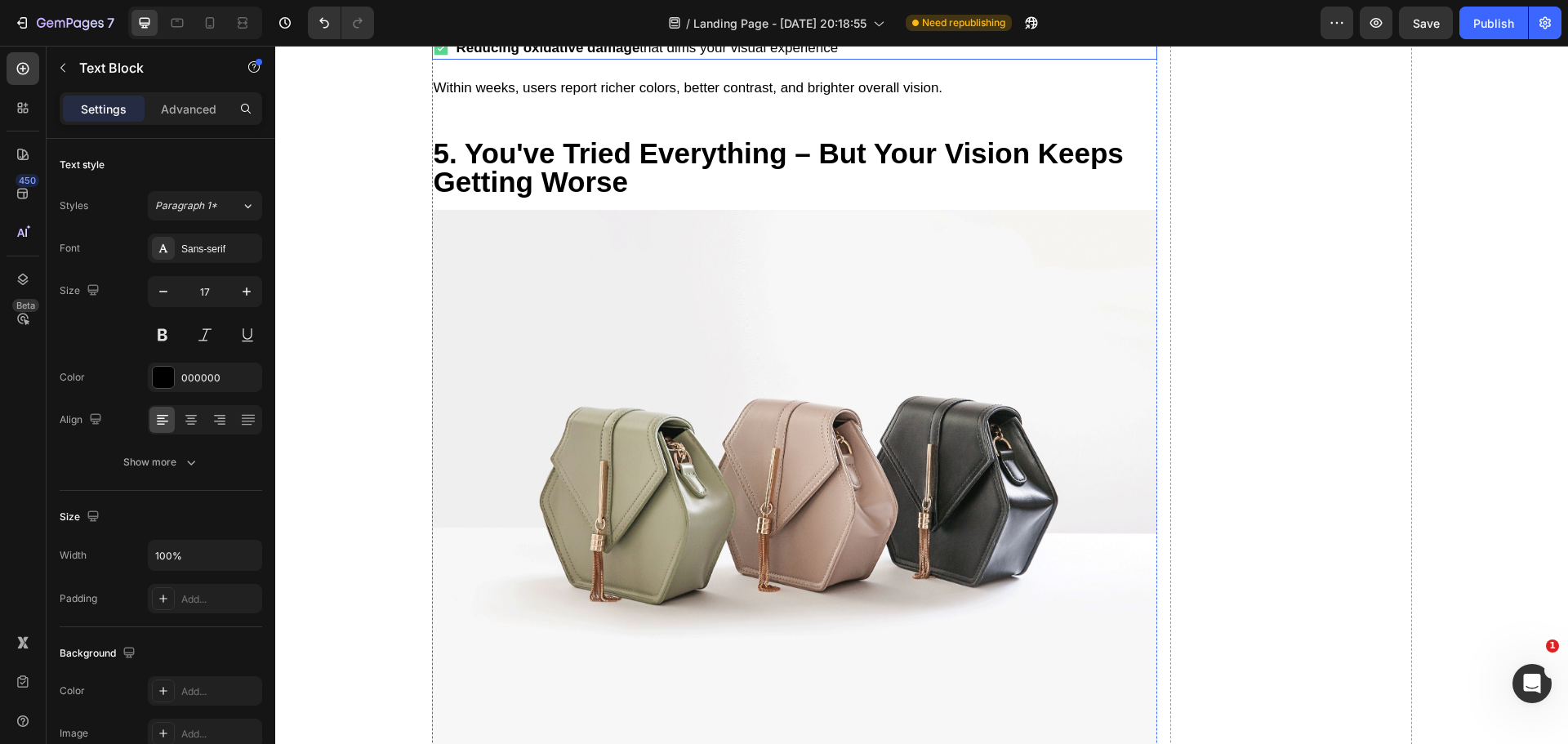
click at [922, 60] on div "Replenishing macular pigments that filter and enhance light Supporting [MEDICAL…" at bounding box center [794, 17] width 725 height 85
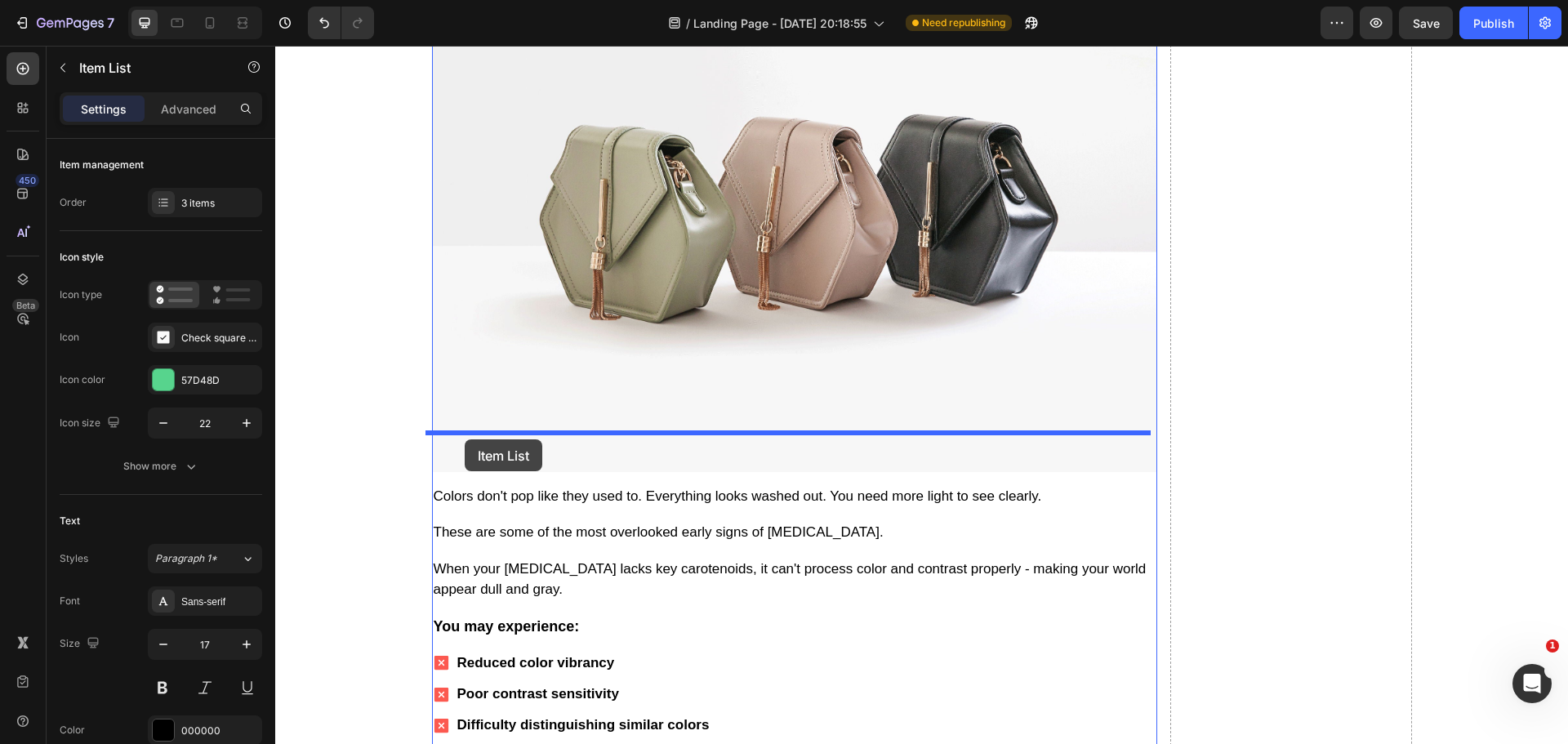
scroll to position [4850, 0]
drag, startPoint x: 441, startPoint y: 539, endPoint x: 520, endPoint y: 421, distance: 142.0
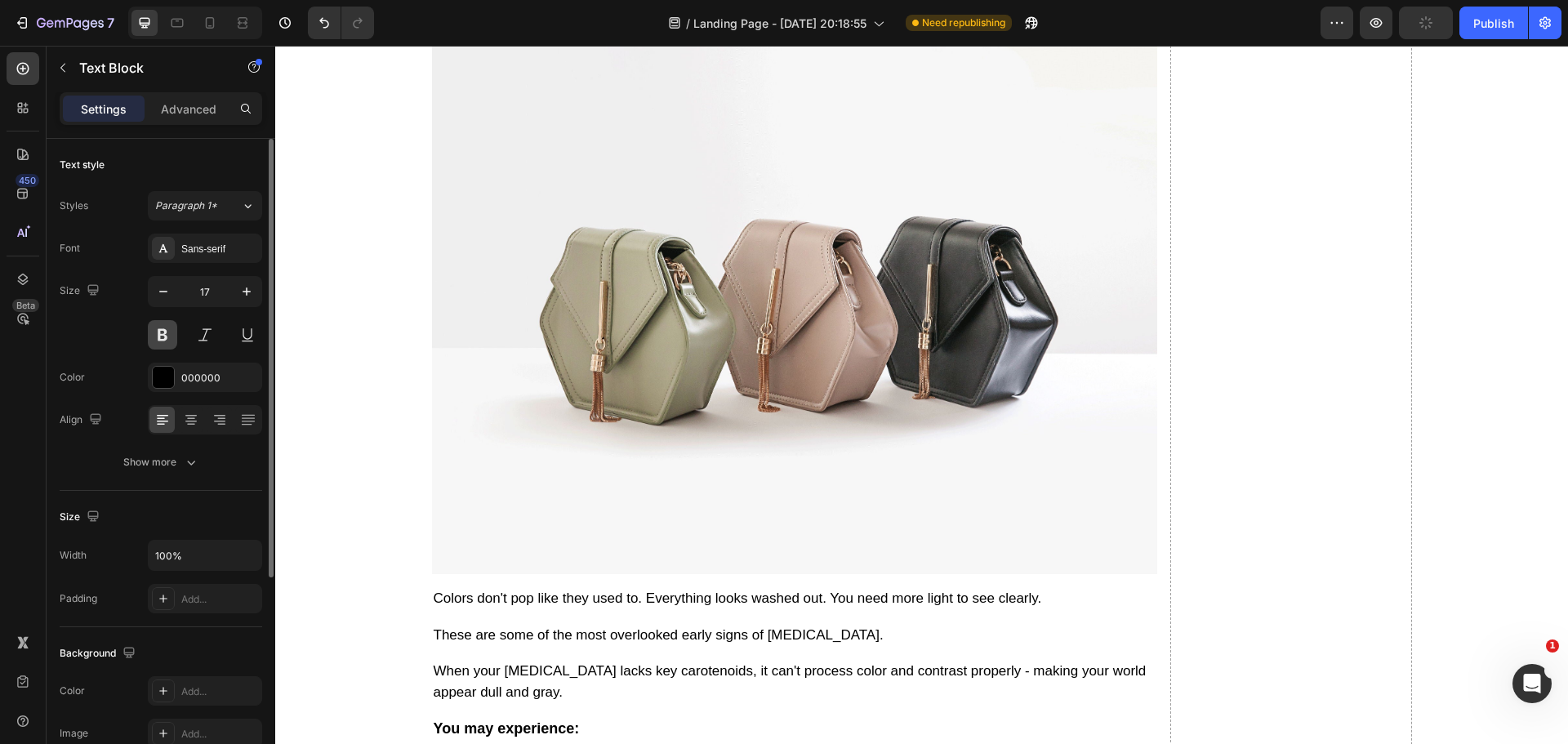
click at [166, 329] on button at bounding box center [163, 335] width 30 height 30
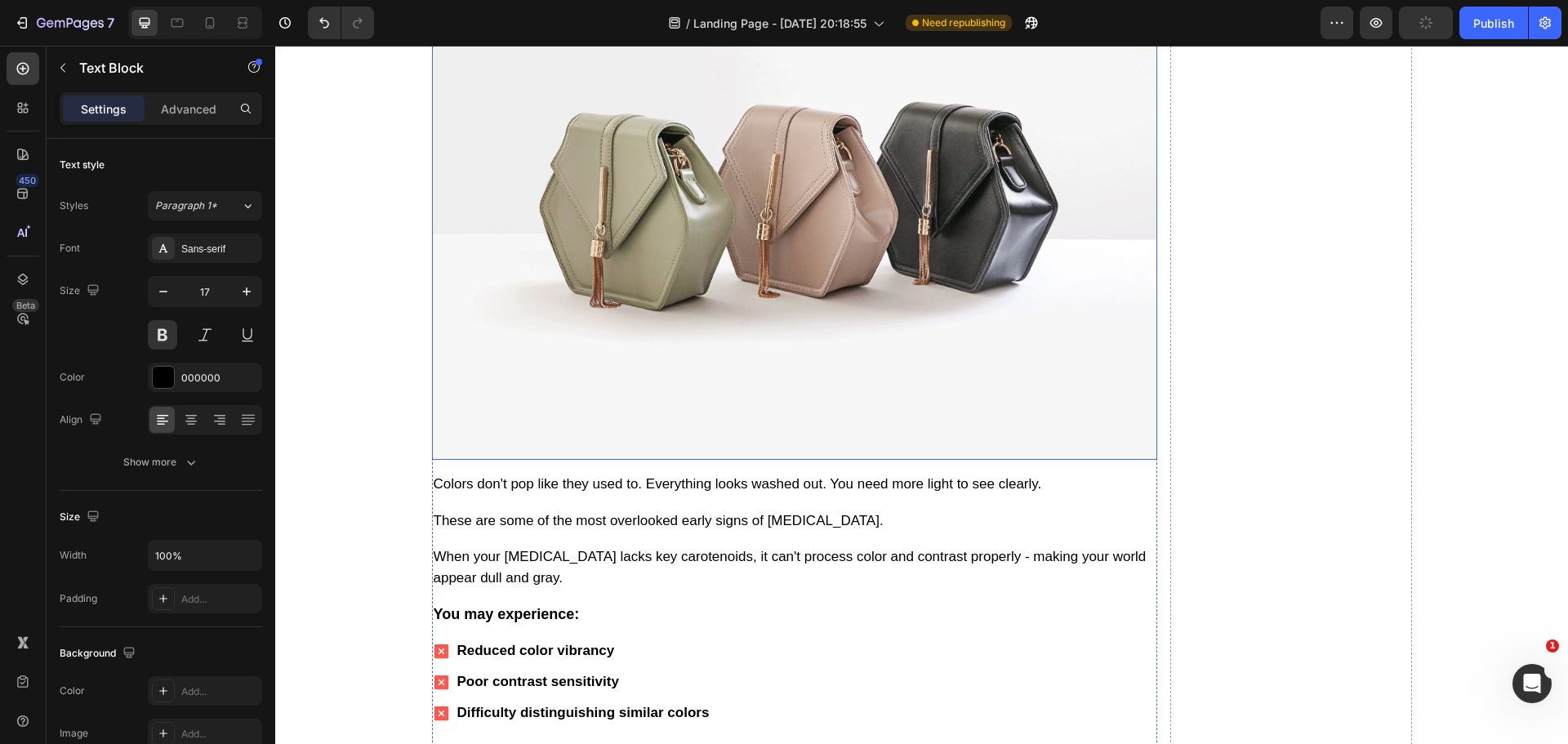
scroll to position [5094, 0]
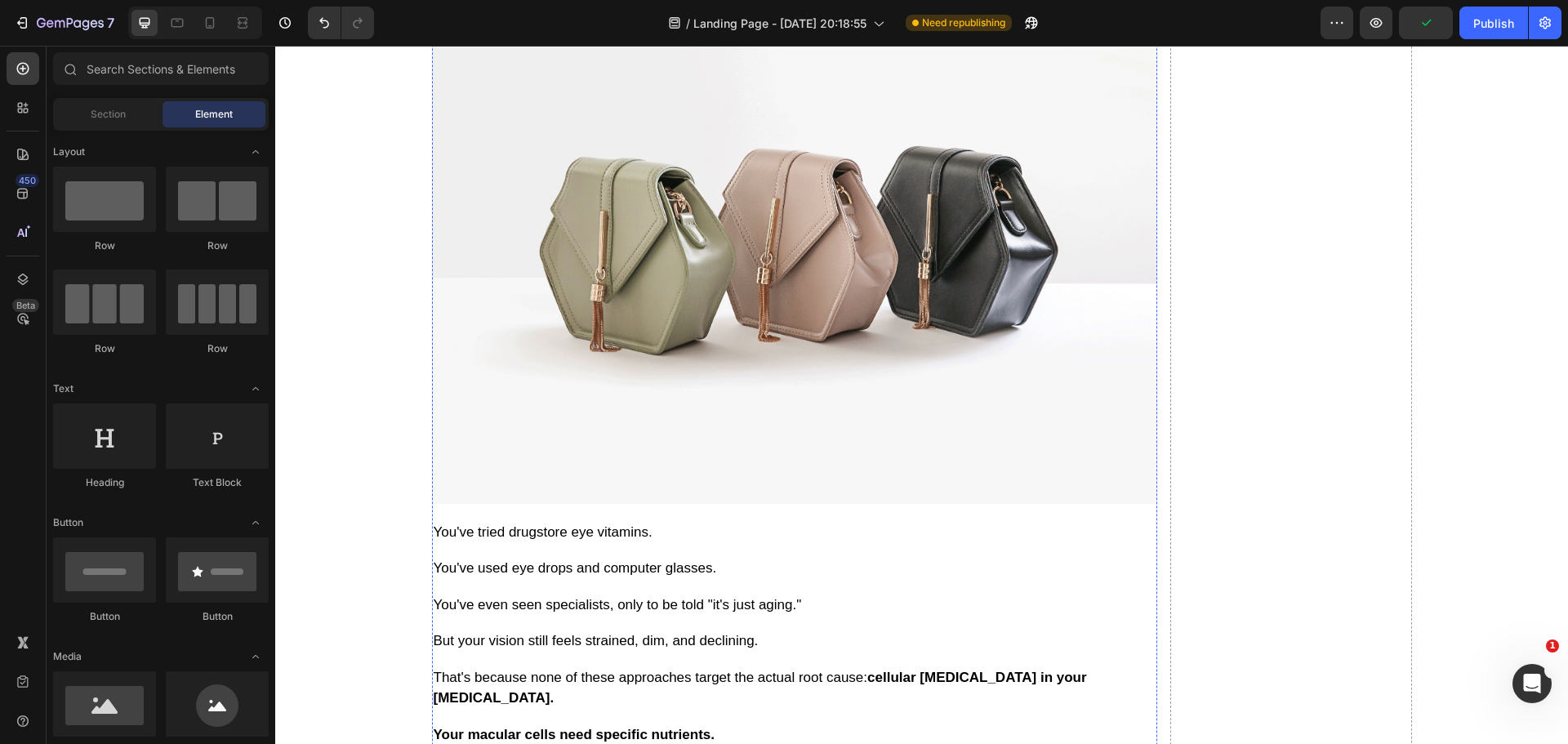
scroll to position [5012, 0]
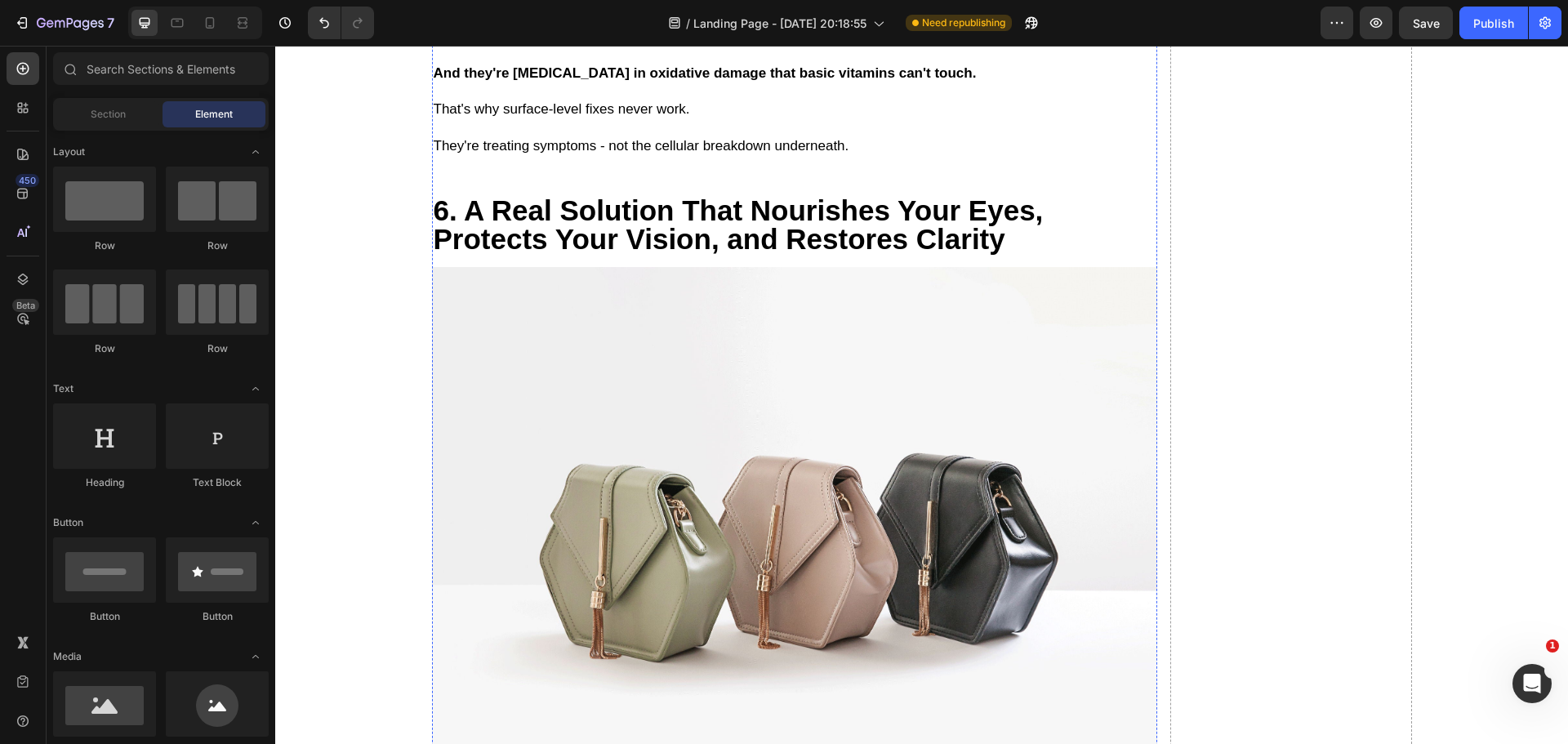
scroll to position [5747, 0]
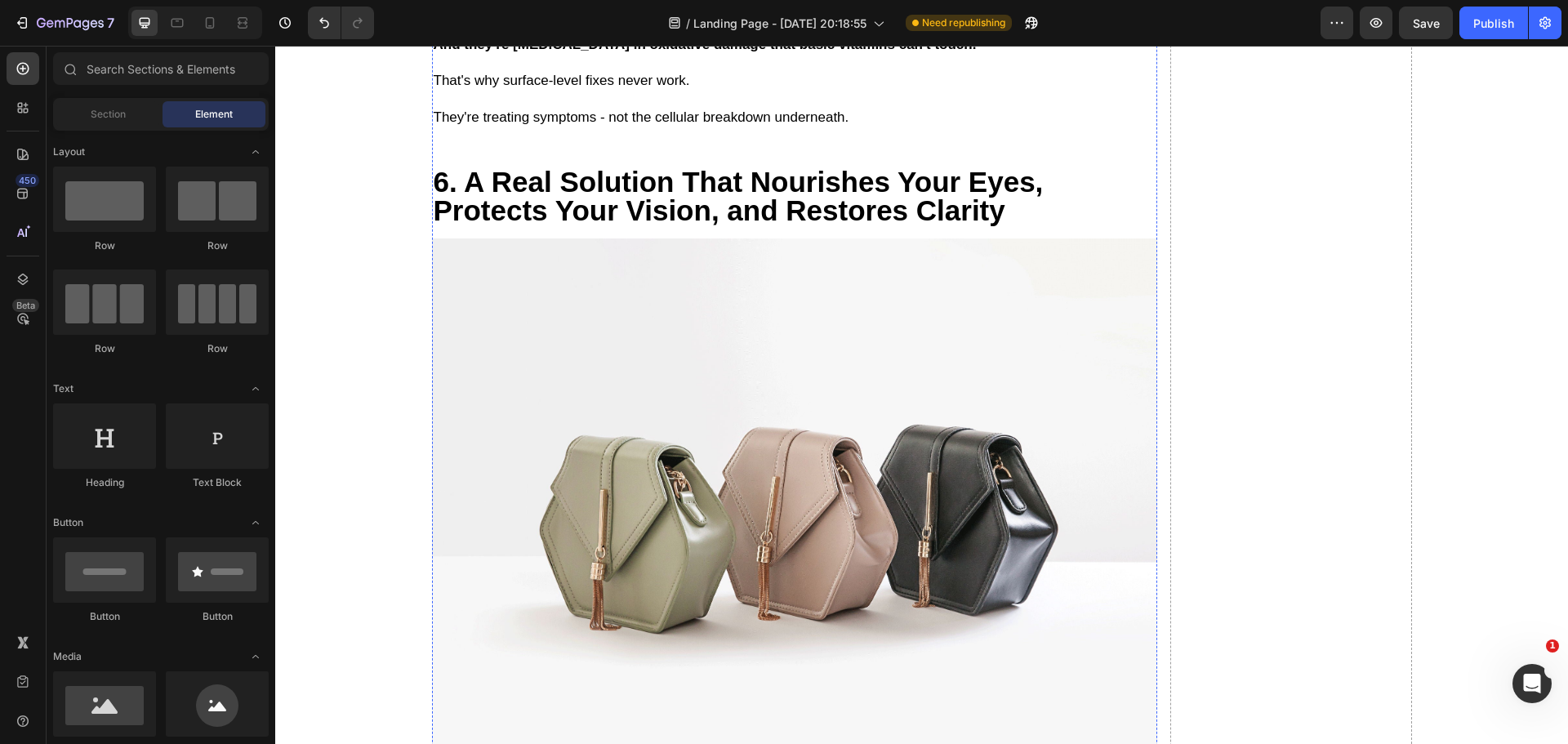
click at [434, 19] on p "They're starving without lutein, zeaxanthin, and other key compounds." at bounding box center [794, 7] width 722 height 21
click at [435, 19] on p "They're starving without lutein, zeaxanthin, and other key compounds." at bounding box center [794, 7] width 722 height 21
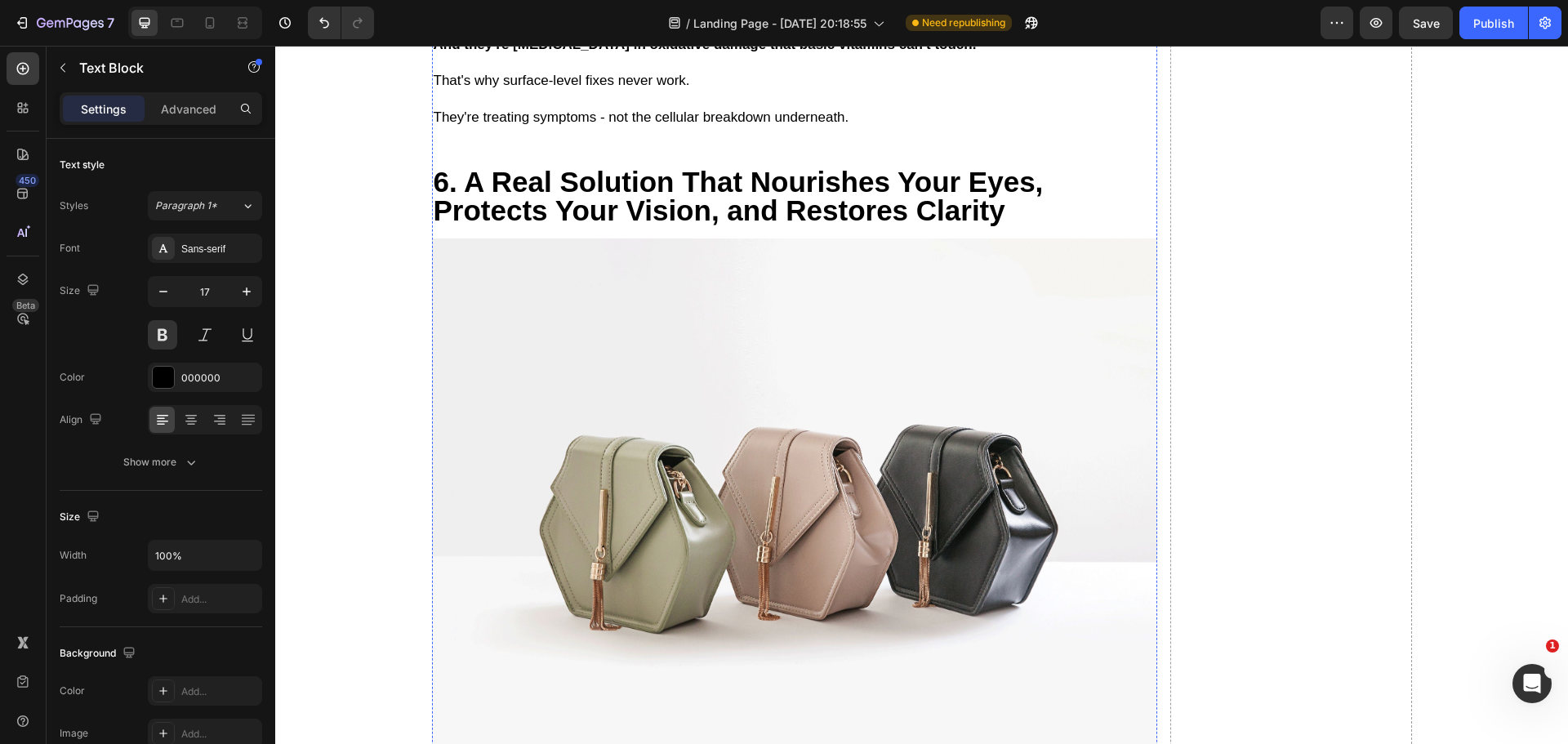
click at [589, 19] on p "They're starving without lutein, zeaxanthin, and other key compounds." at bounding box center [794, 7] width 722 height 21
click at [169, 342] on button at bounding box center [163, 335] width 30 height 30
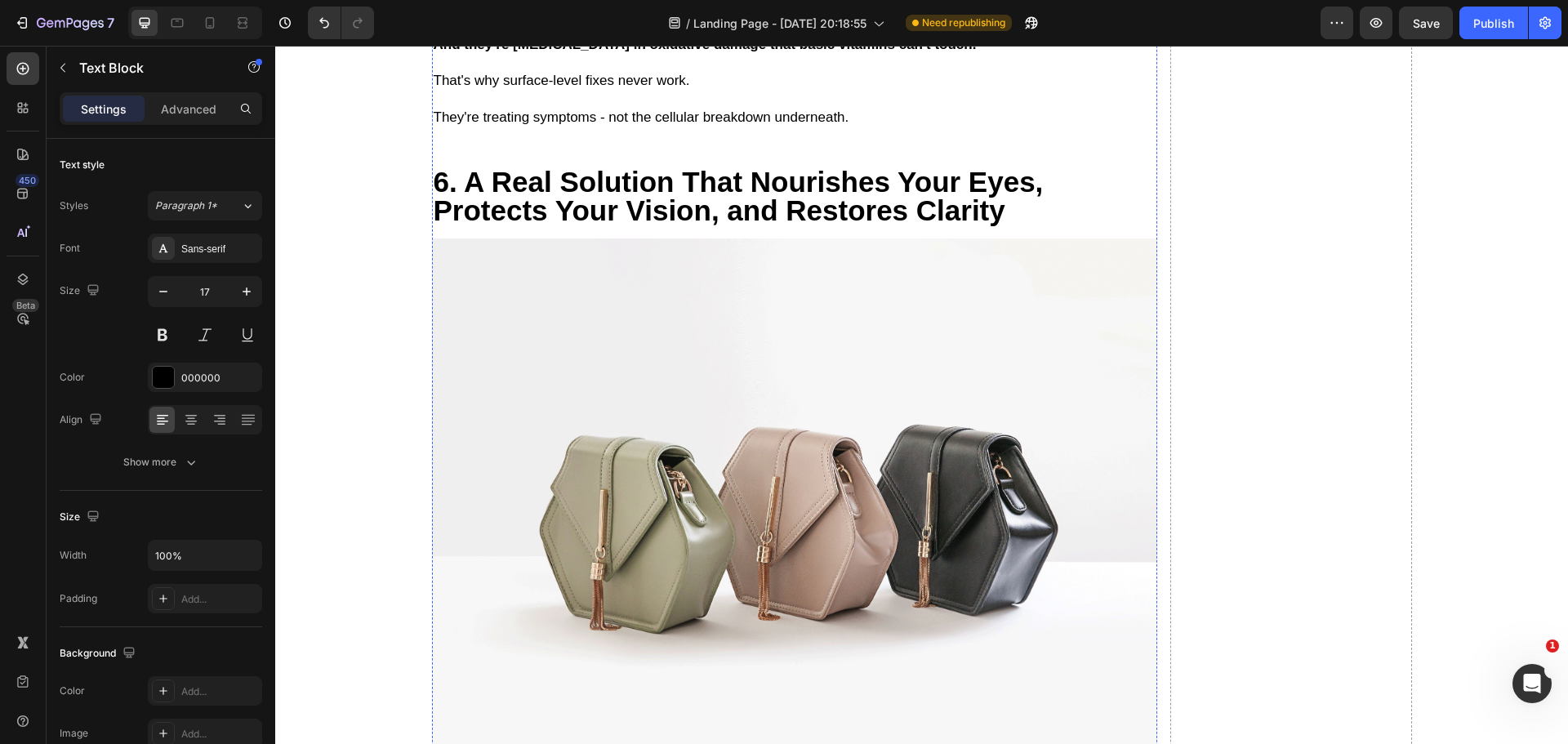
click at [514, 19] on p "They're starving without lutein, zeaxanthin, and other key compounds." at bounding box center [794, 7] width 722 height 21
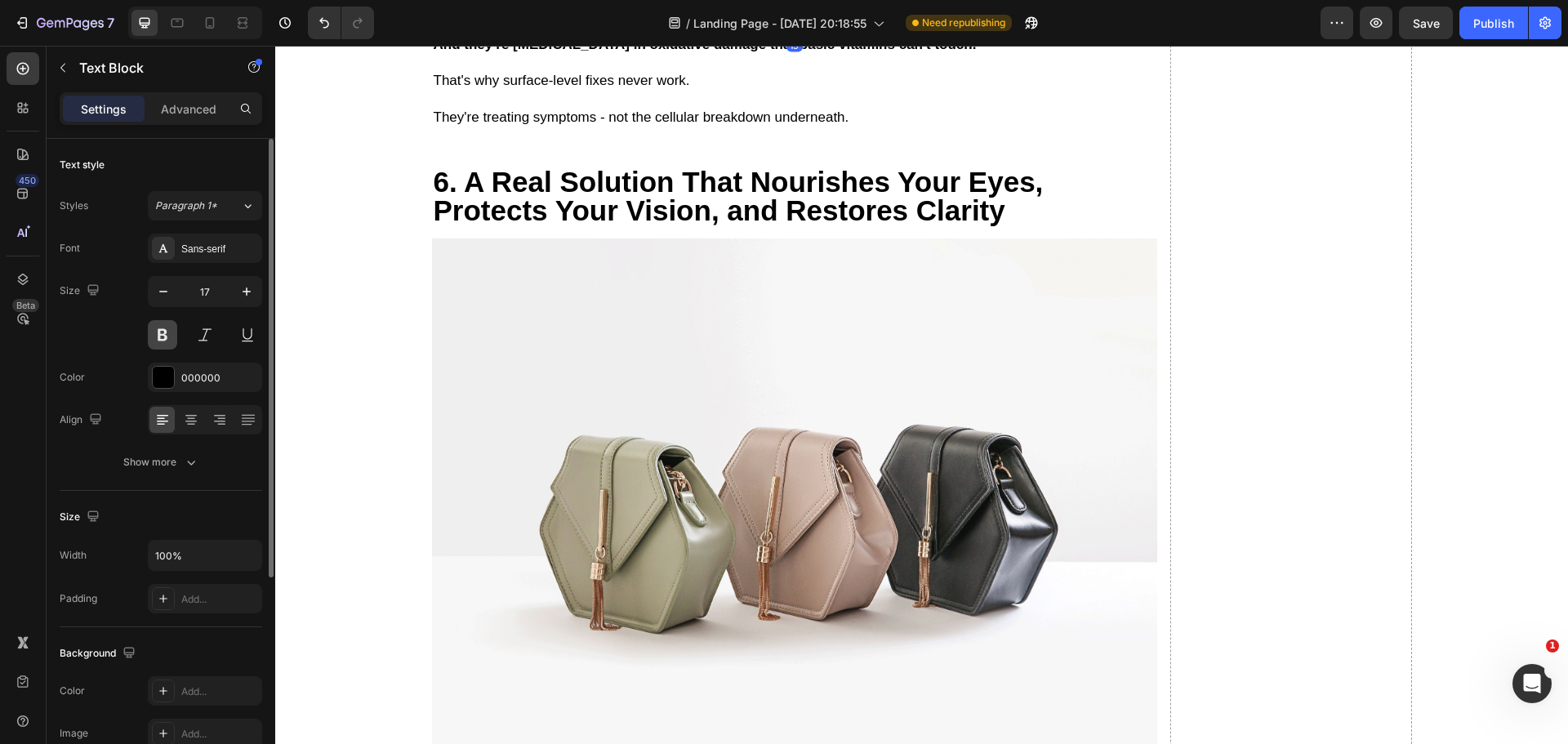
click at [168, 333] on button at bounding box center [163, 335] width 30 height 30
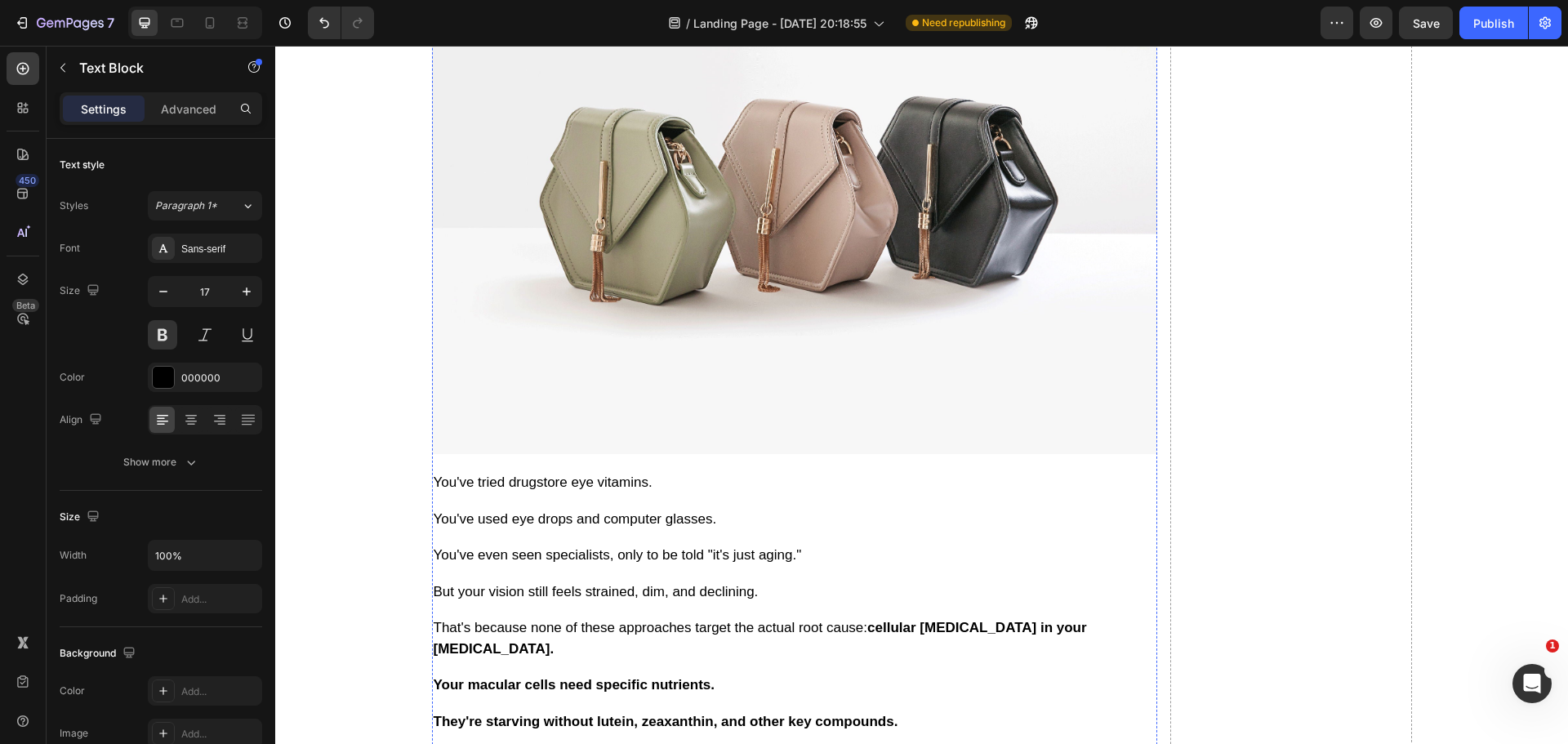
scroll to position [6074, 0]
drag, startPoint x: 641, startPoint y: 400, endPoint x: 537, endPoint y: 391, distance: 104.4
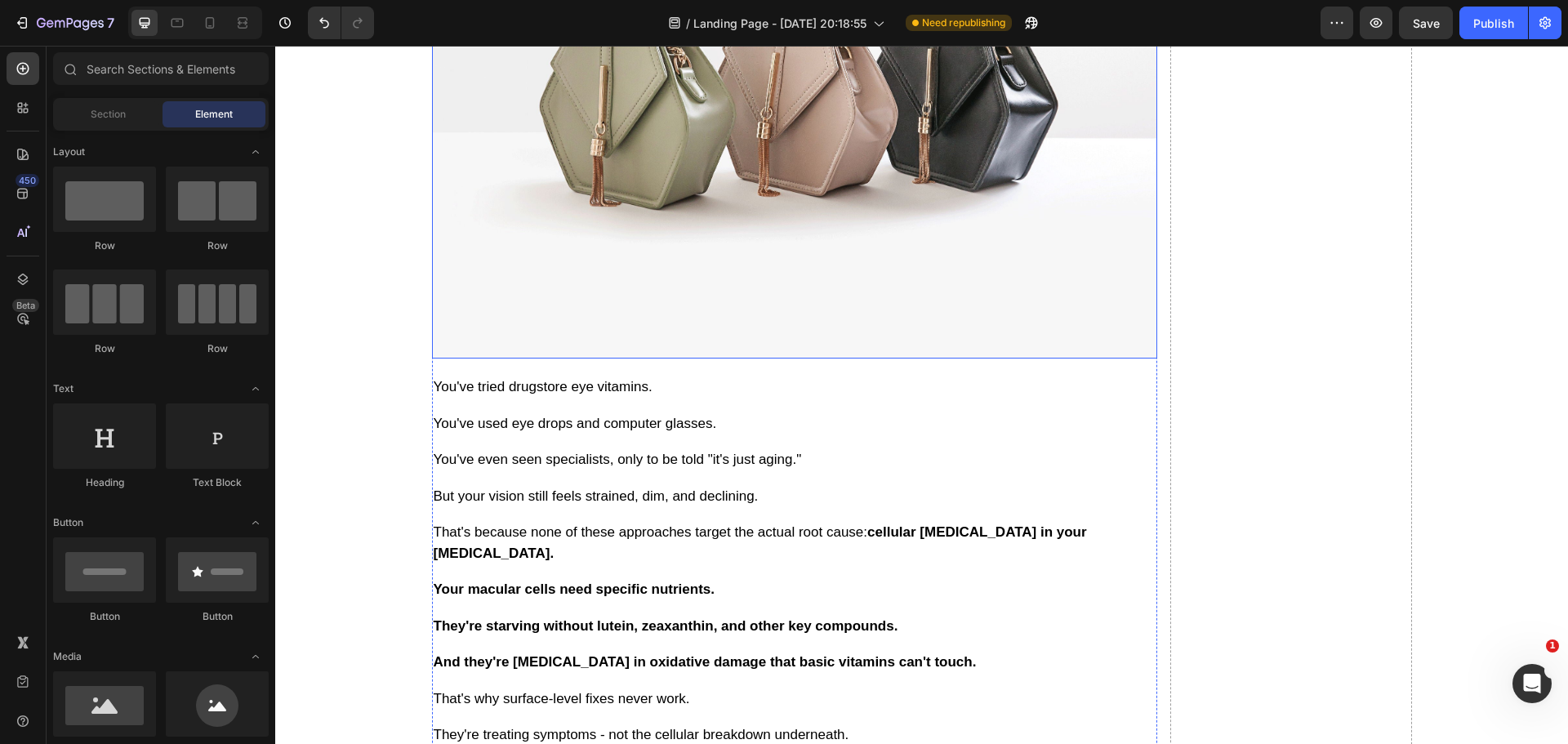
click at [547, 358] on img at bounding box center [794, 87] width 725 height 544
